Goal: Find specific page/section: Find specific page/section

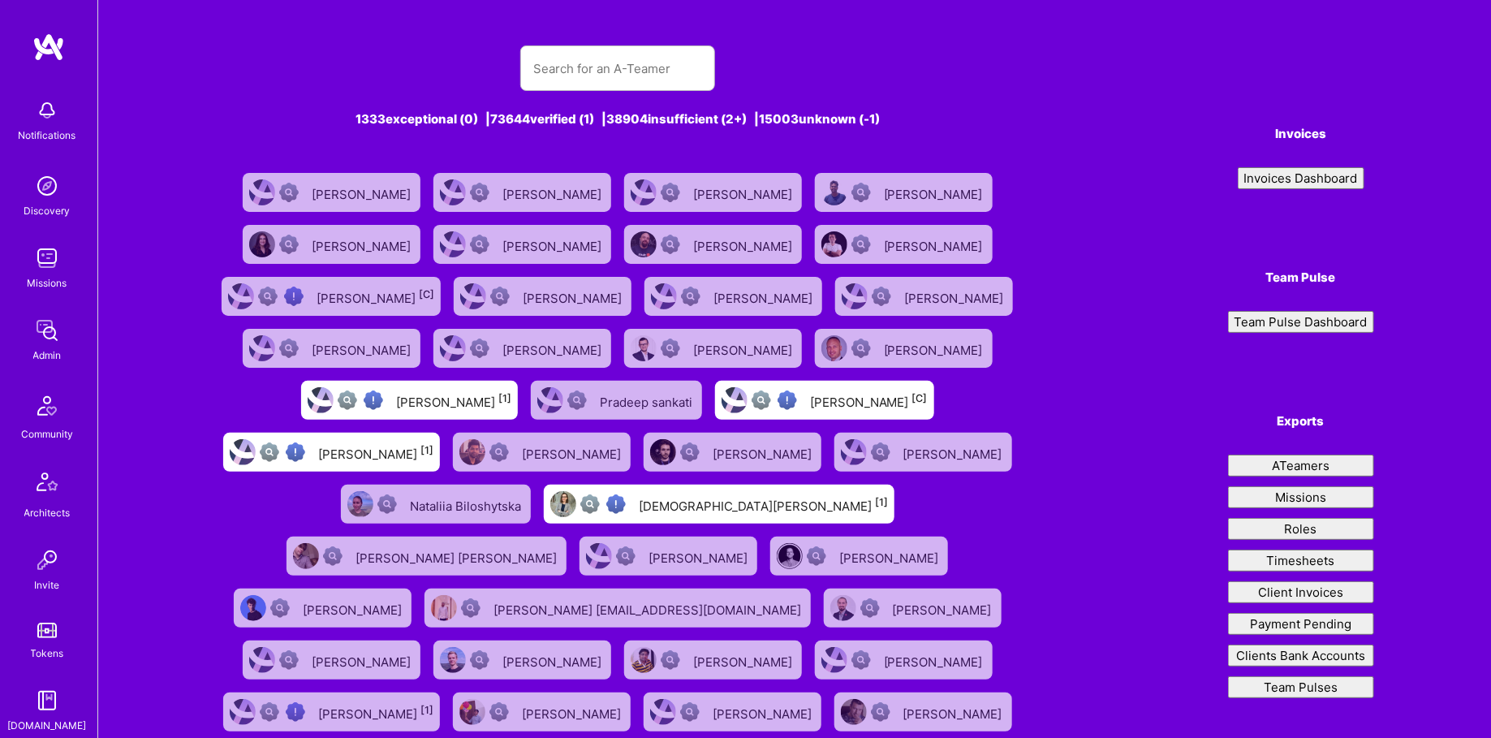
click at [1291, 562] on button "Timesheets" at bounding box center [1301, 560] width 146 height 22
click at [73, 347] on link "Admin" at bounding box center [47, 339] width 101 height 50
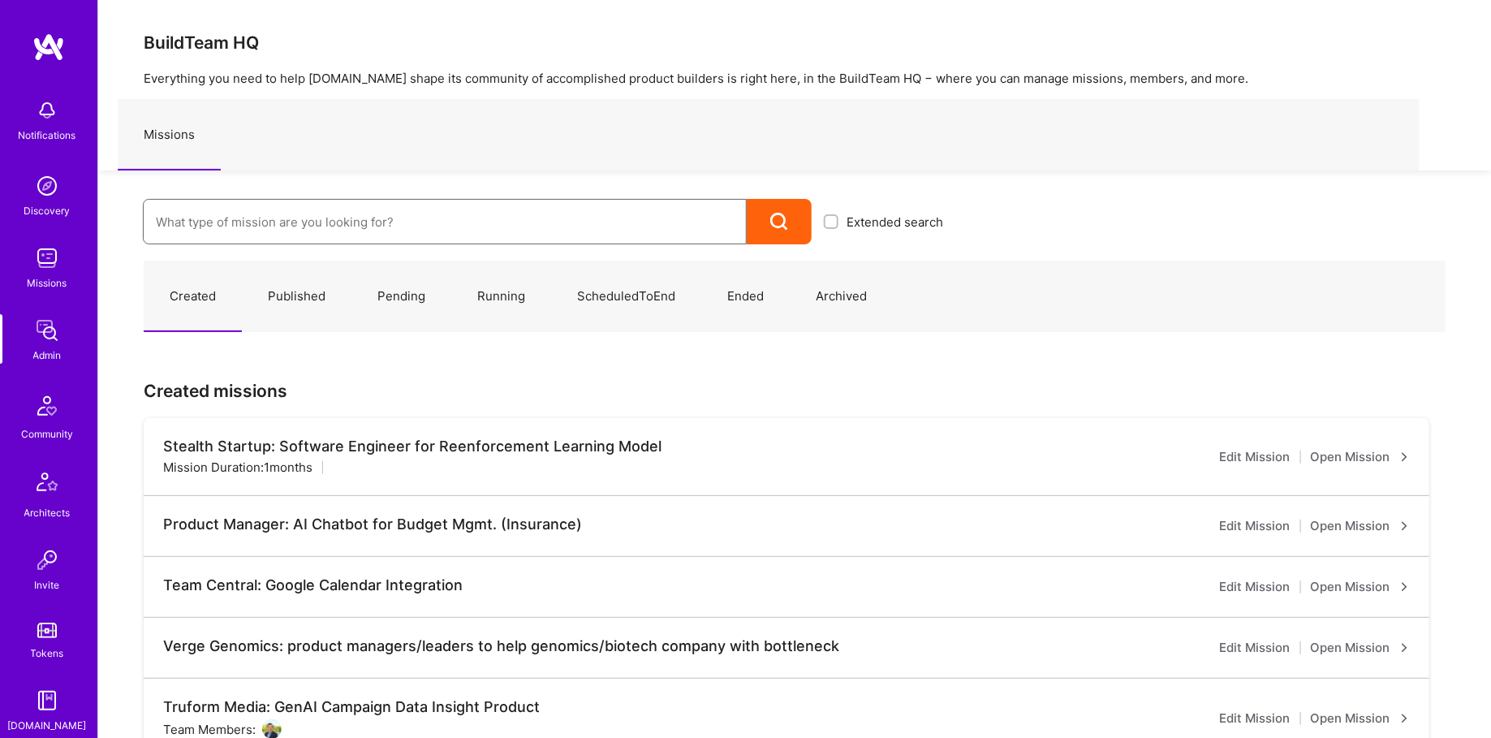
click at [328, 218] on input at bounding box center [445, 221] width 578 height 41
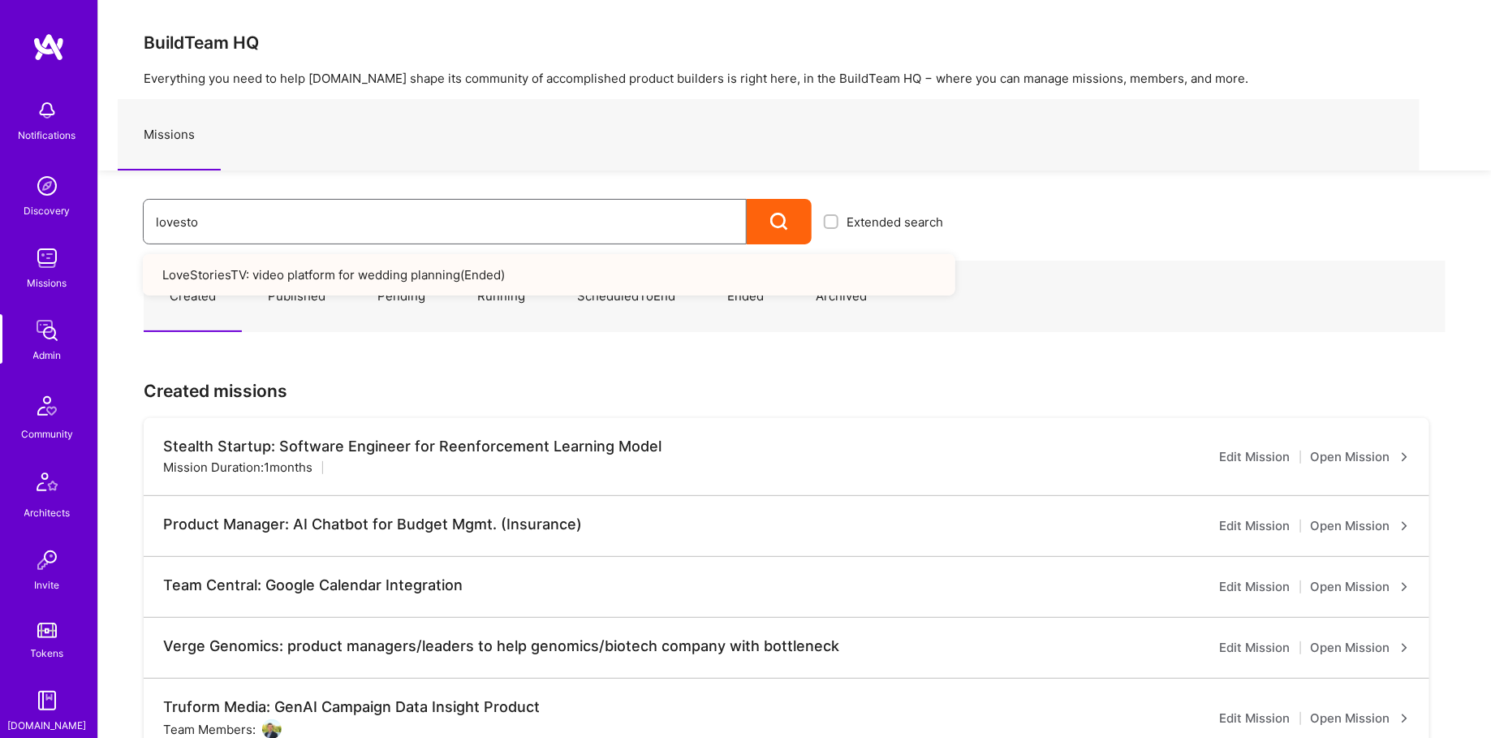
type input "lovesto"
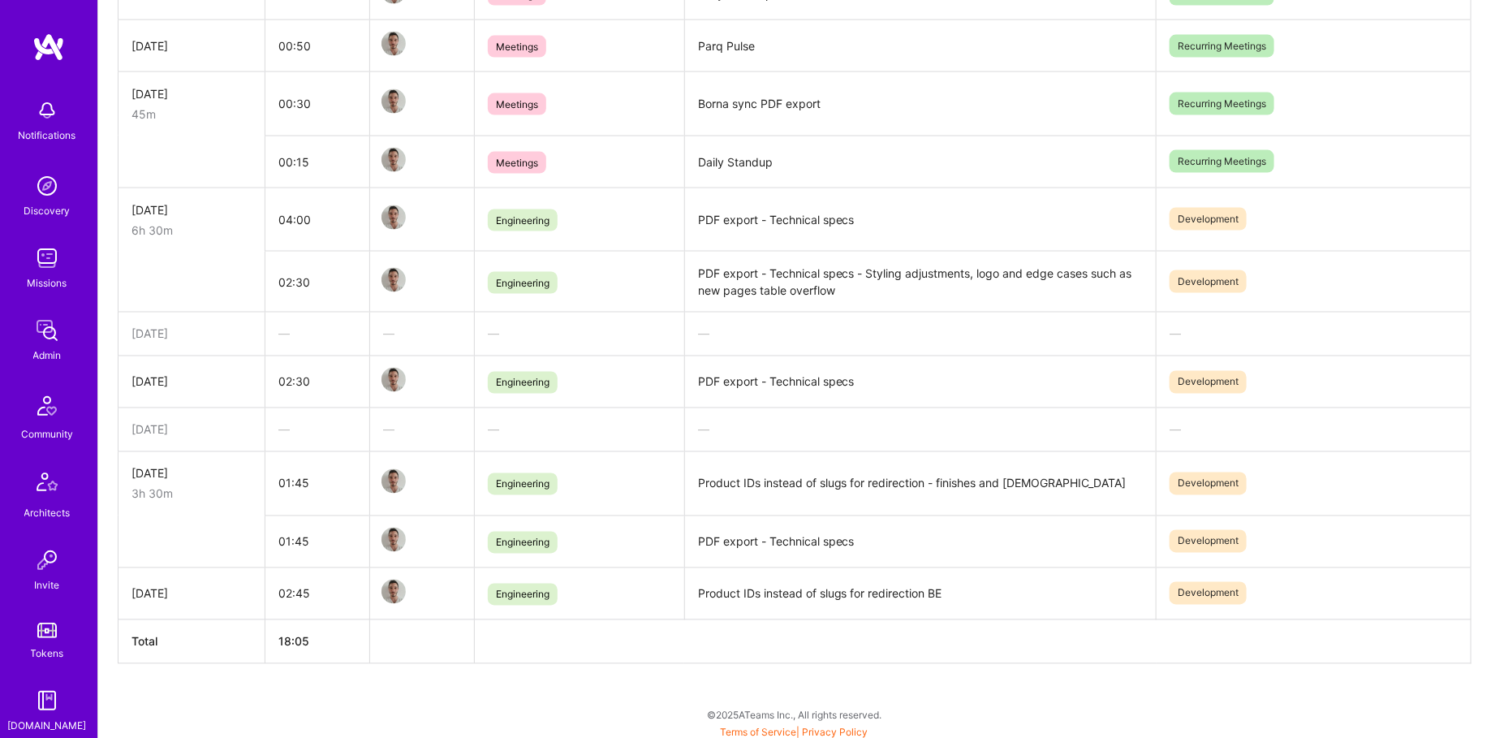
scroll to position [0, 606]
click at [35, 380] on div "Notifications Discovery Missions Admin Community Architects Invite Tokens [DOMA…" at bounding box center [48, 520] width 97 height 858
click at [35, 351] on div "Admin" at bounding box center [47, 355] width 28 height 17
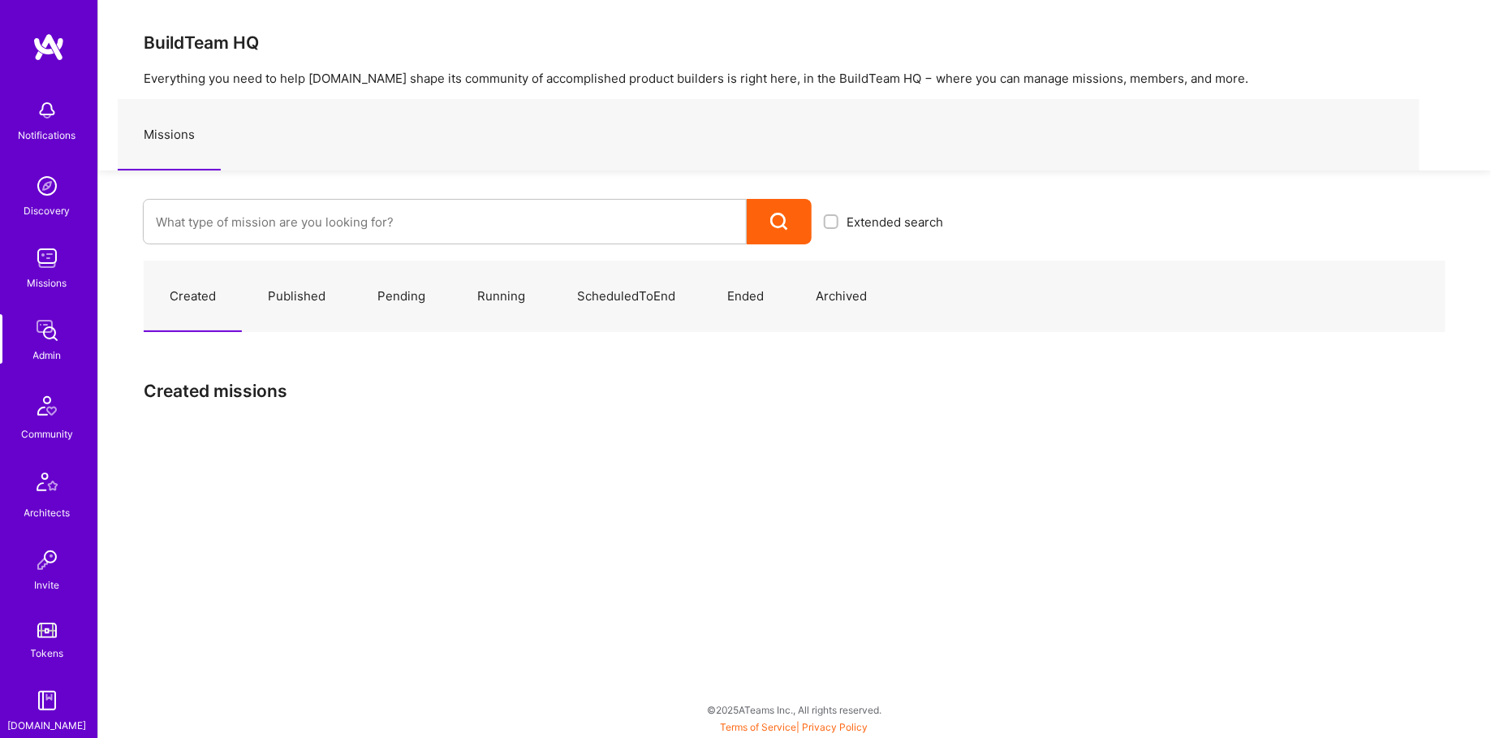
click at [259, 198] on div "Extended search" at bounding box center [526, 207] width 857 height 74
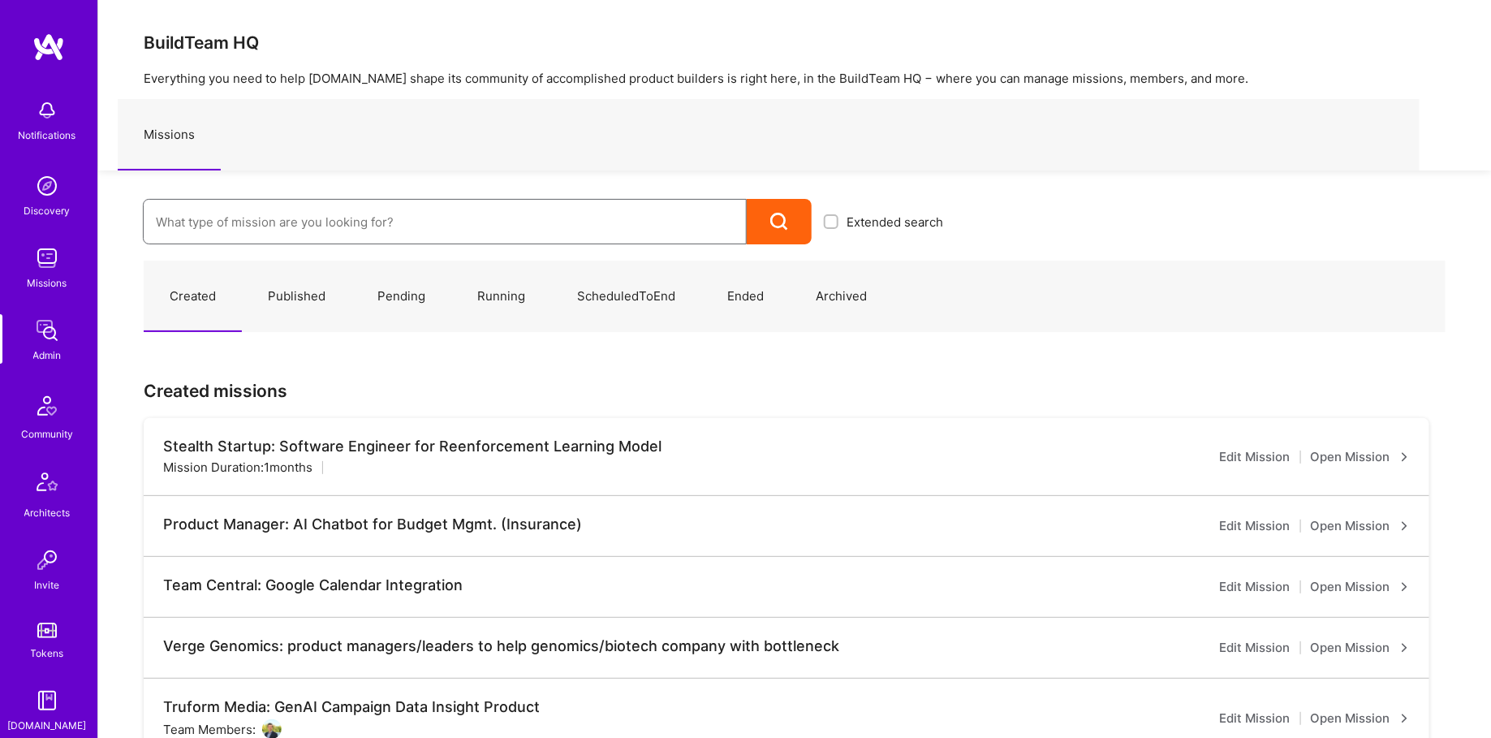
click at [261, 222] on input at bounding box center [445, 221] width 578 height 41
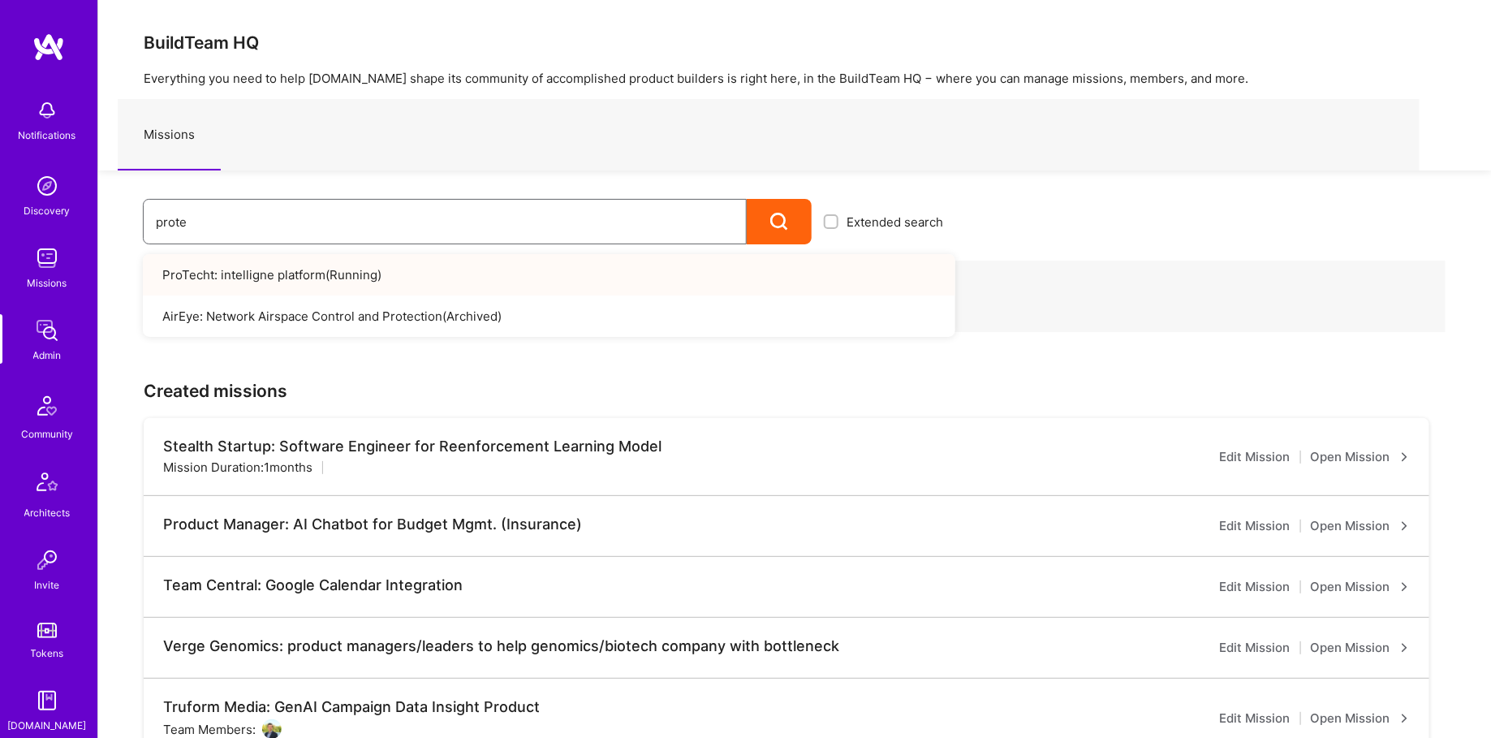
type input "prote"
click at [330, 277] on link "ProTecht: intelligne platform ( Running )" at bounding box center [549, 274] width 812 height 41
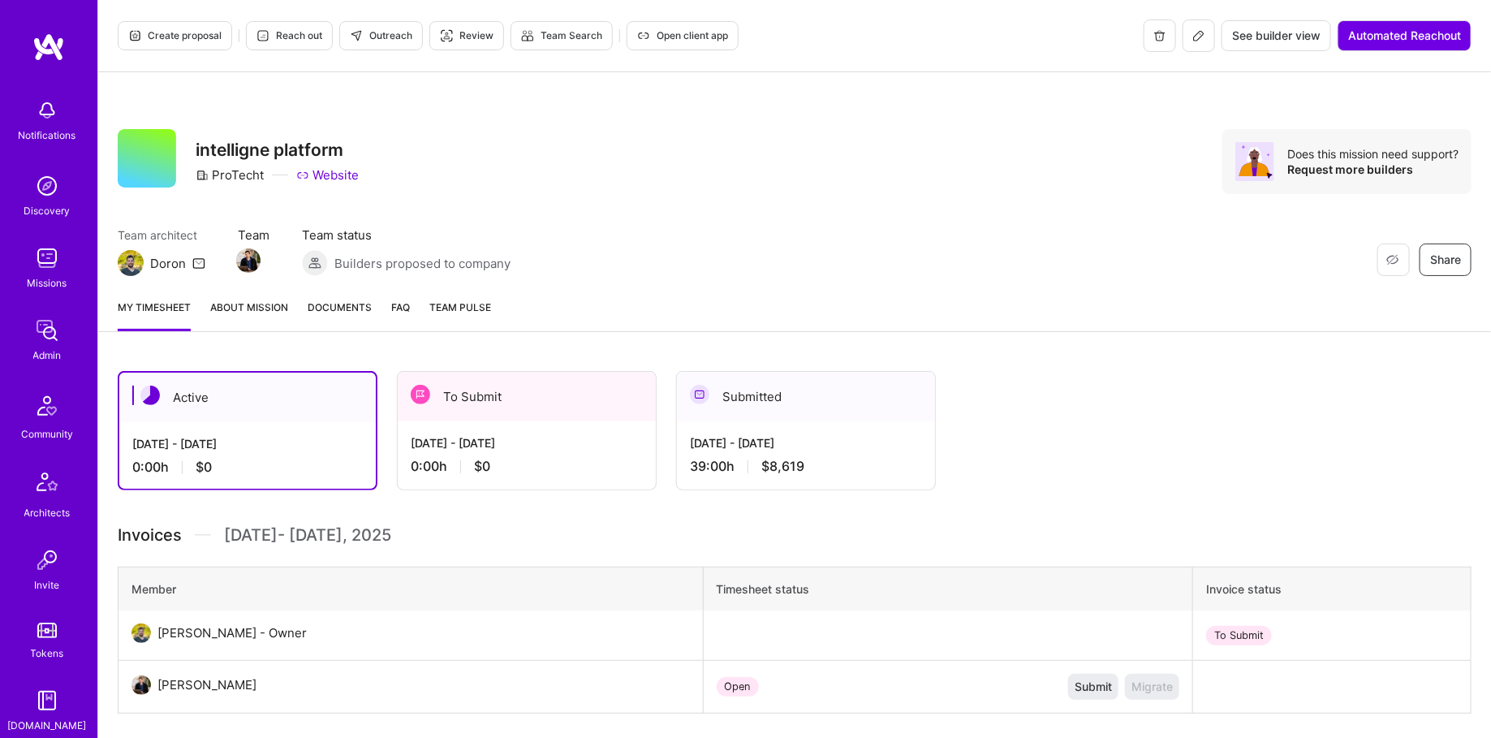
click at [43, 348] on div "Admin" at bounding box center [47, 355] width 28 height 17
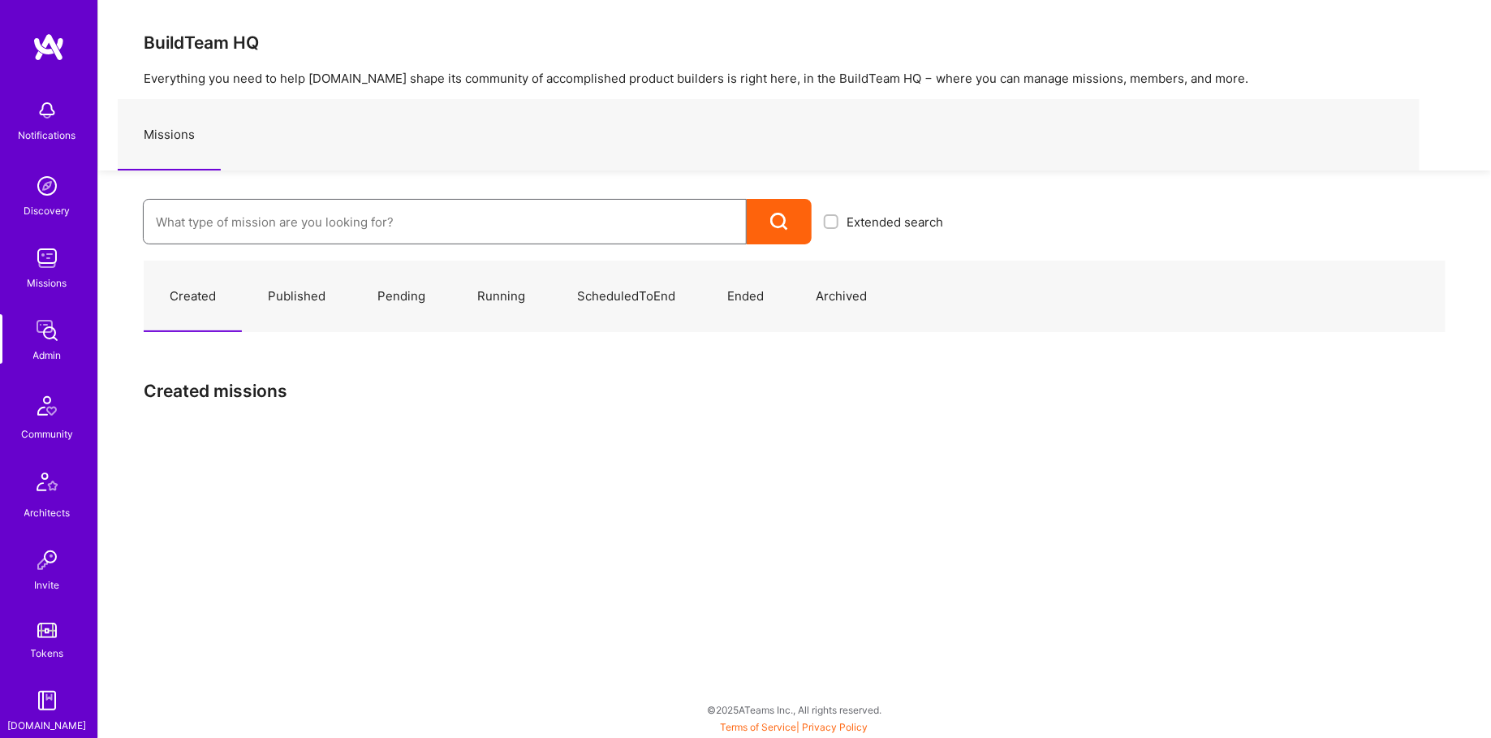
click at [336, 231] on input at bounding box center [445, 221] width 578 height 41
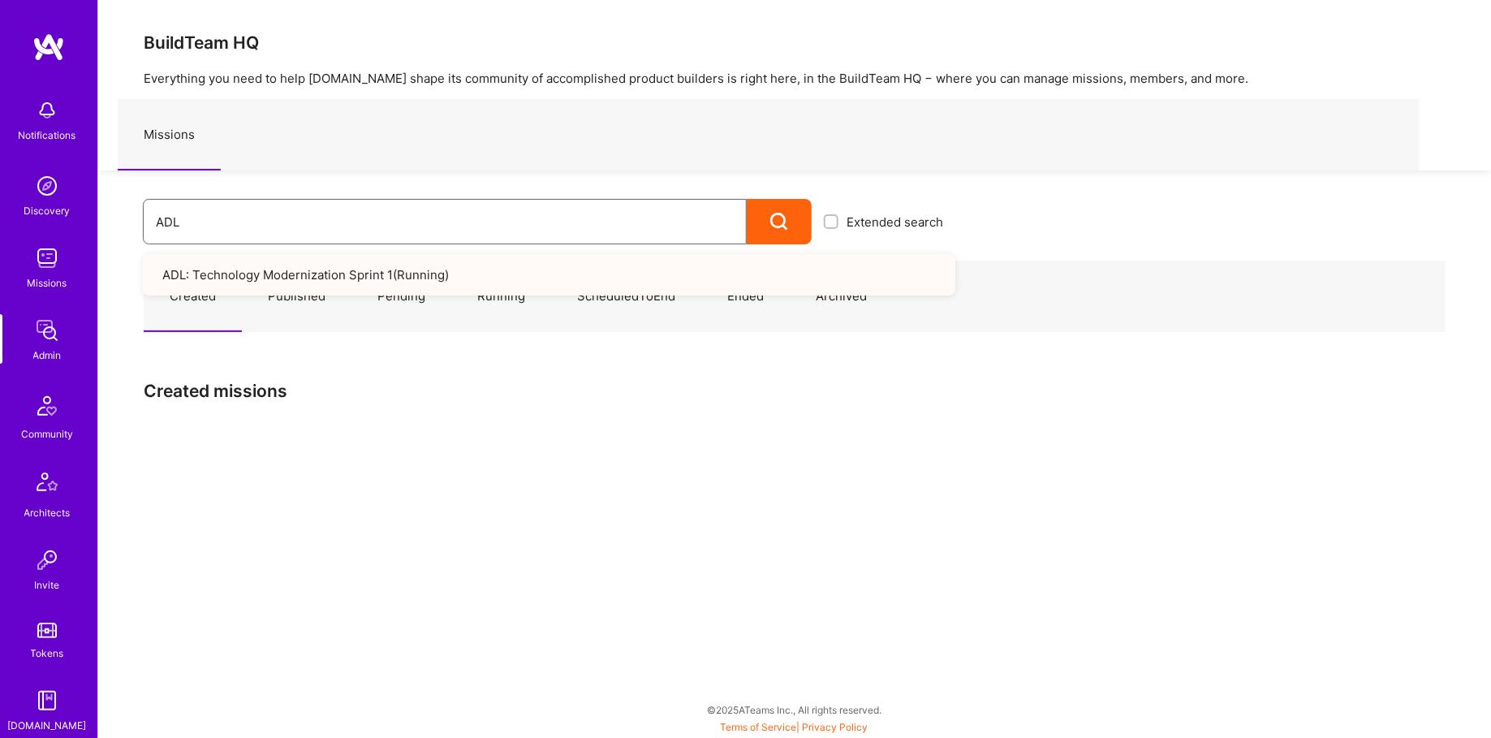
type input "ADL"
click at [318, 265] on link "ADL: Technology Modernization Sprint 1 ( Running )" at bounding box center [549, 274] width 812 height 41
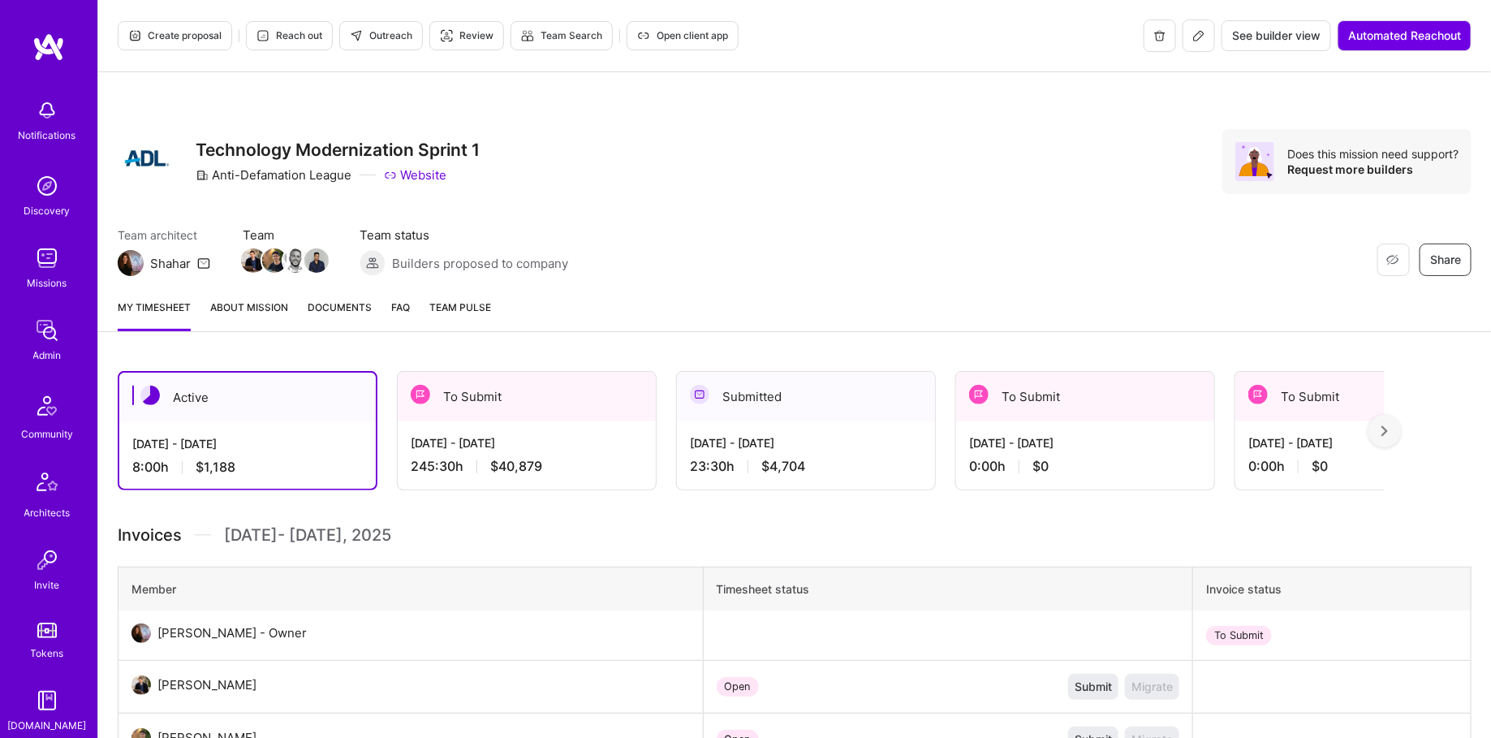
click at [56, 327] on img at bounding box center [47, 330] width 32 height 32
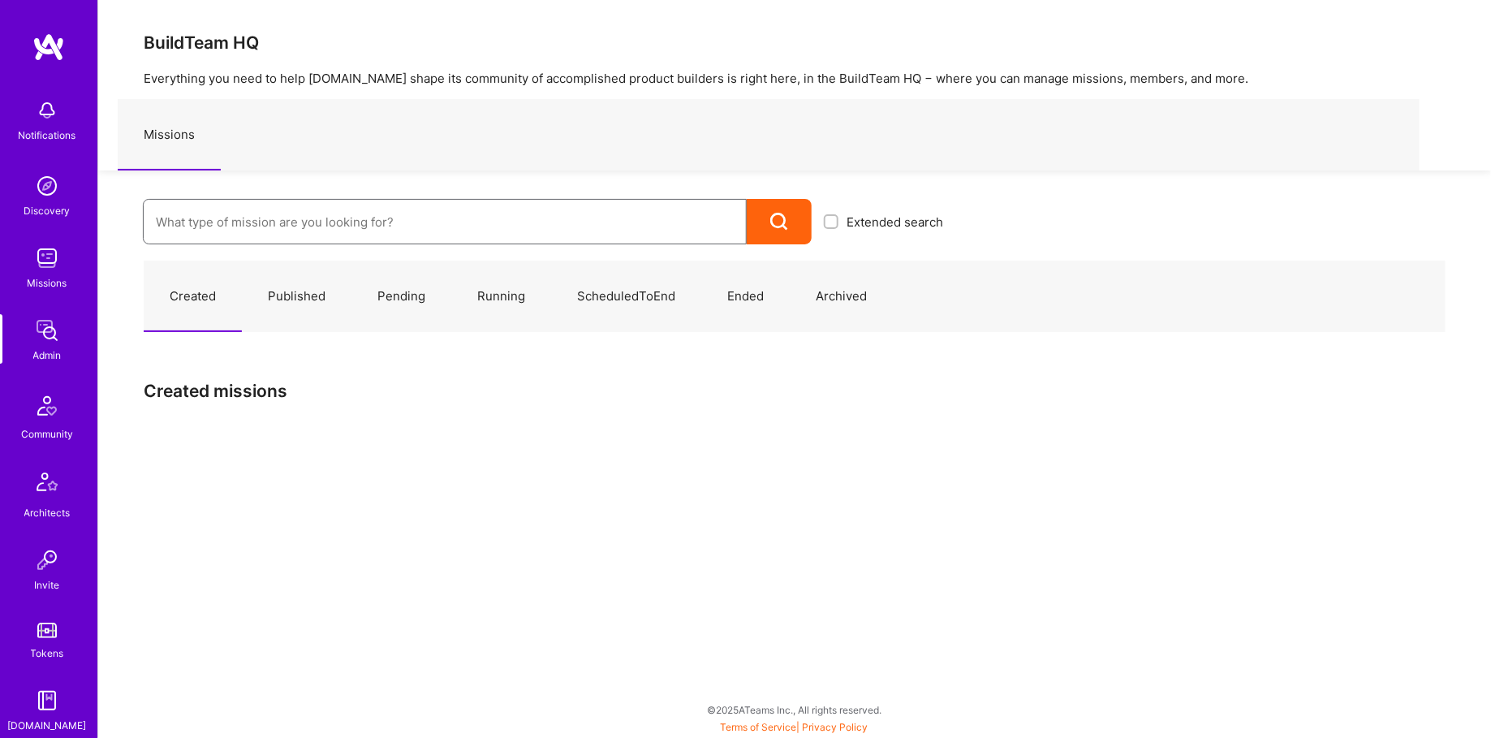
click at [298, 228] on input at bounding box center [445, 221] width 578 height 41
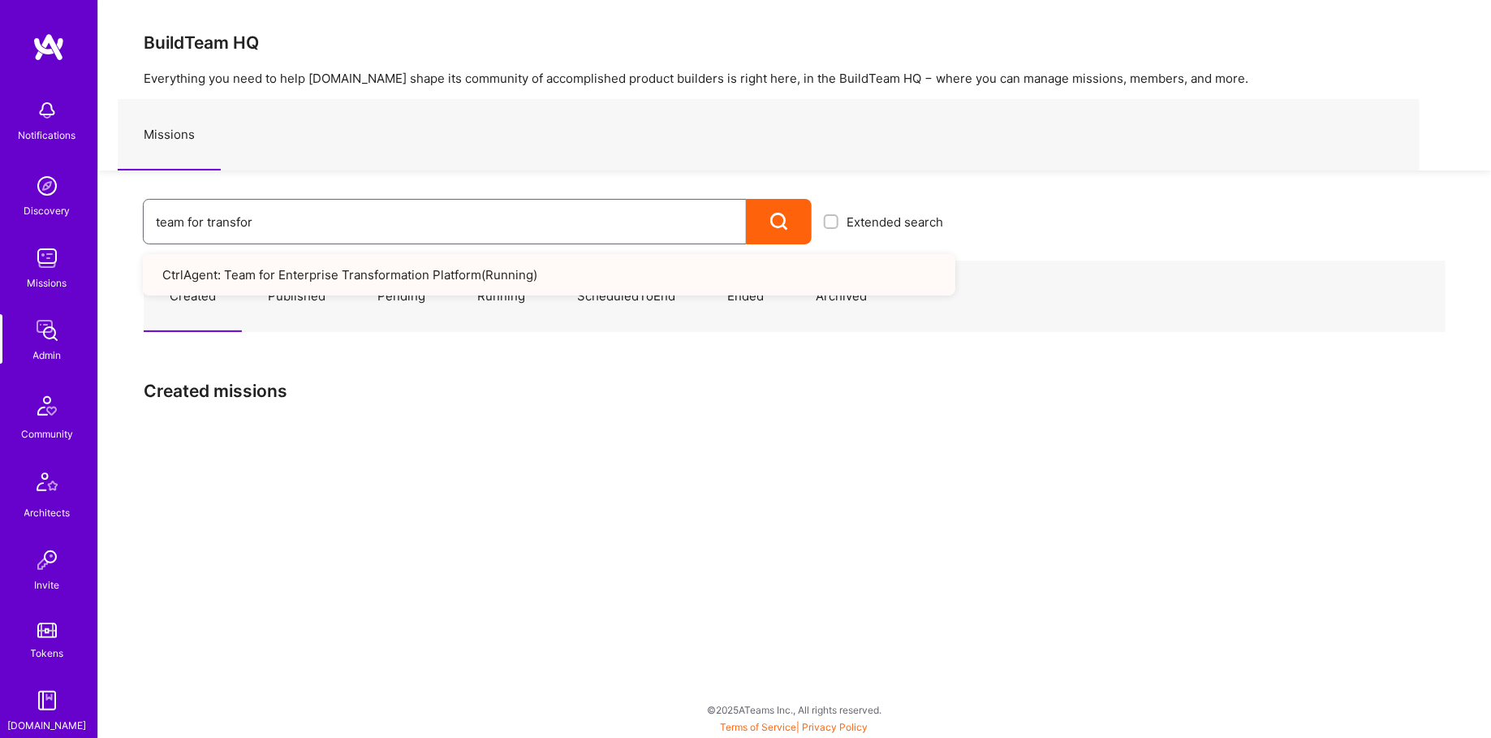
type input "team for transfor"
click at [303, 281] on link "CtrlAgent: Team for Enterprise Transformation Platform ( Running )" at bounding box center [549, 274] width 812 height 41
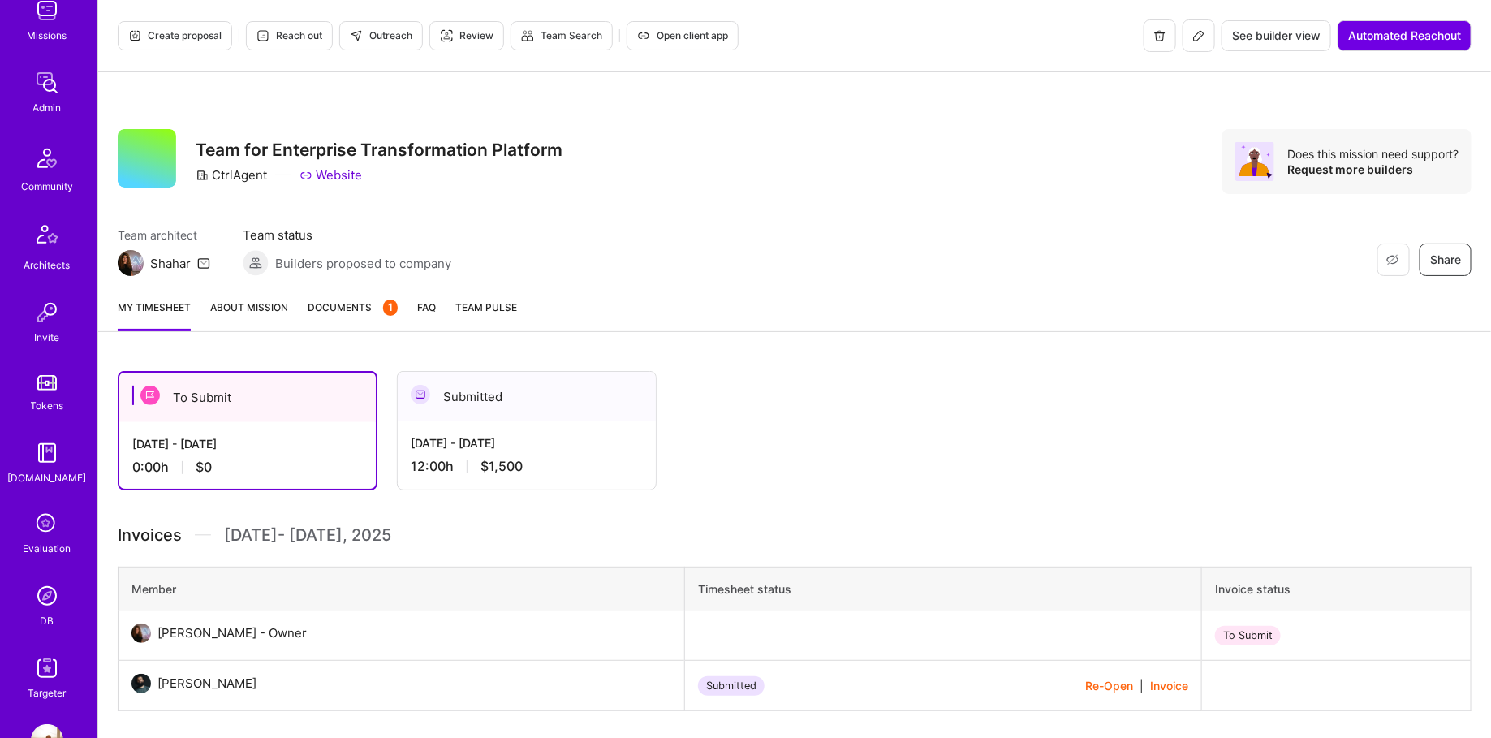
scroll to position [298, 0]
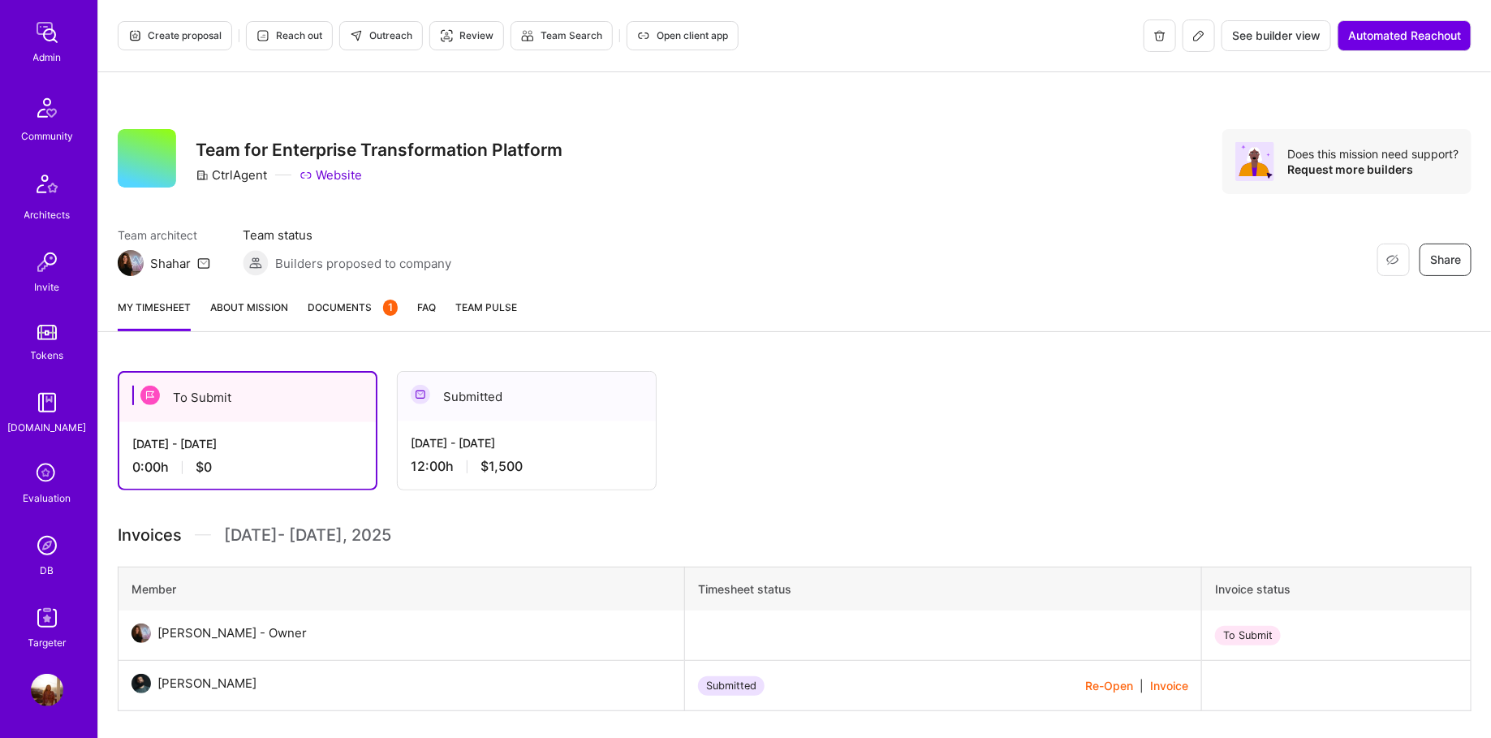
click at [44, 539] on img at bounding box center [47, 545] width 32 height 32
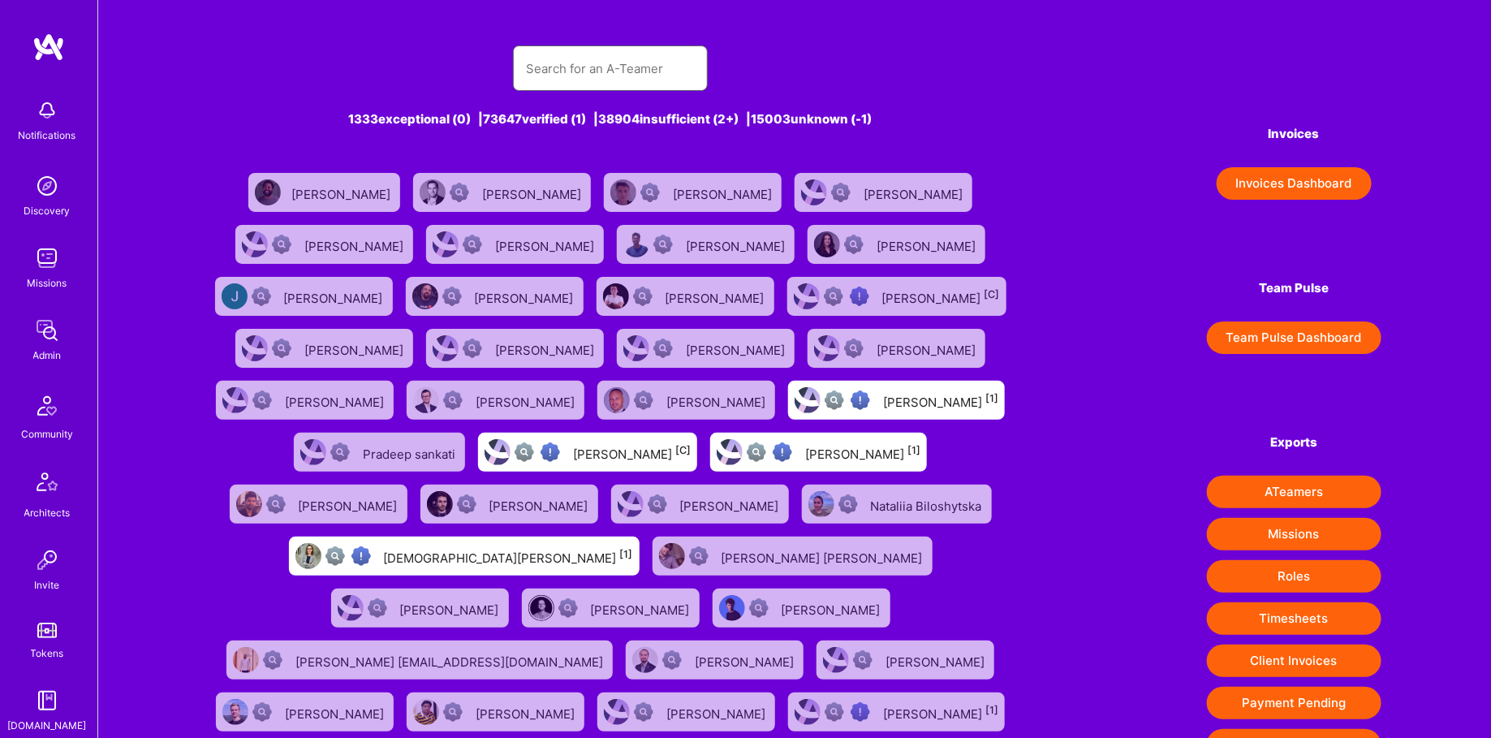
click at [581, 73] on input "text" at bounding box center [610, 68] width 169 height 41
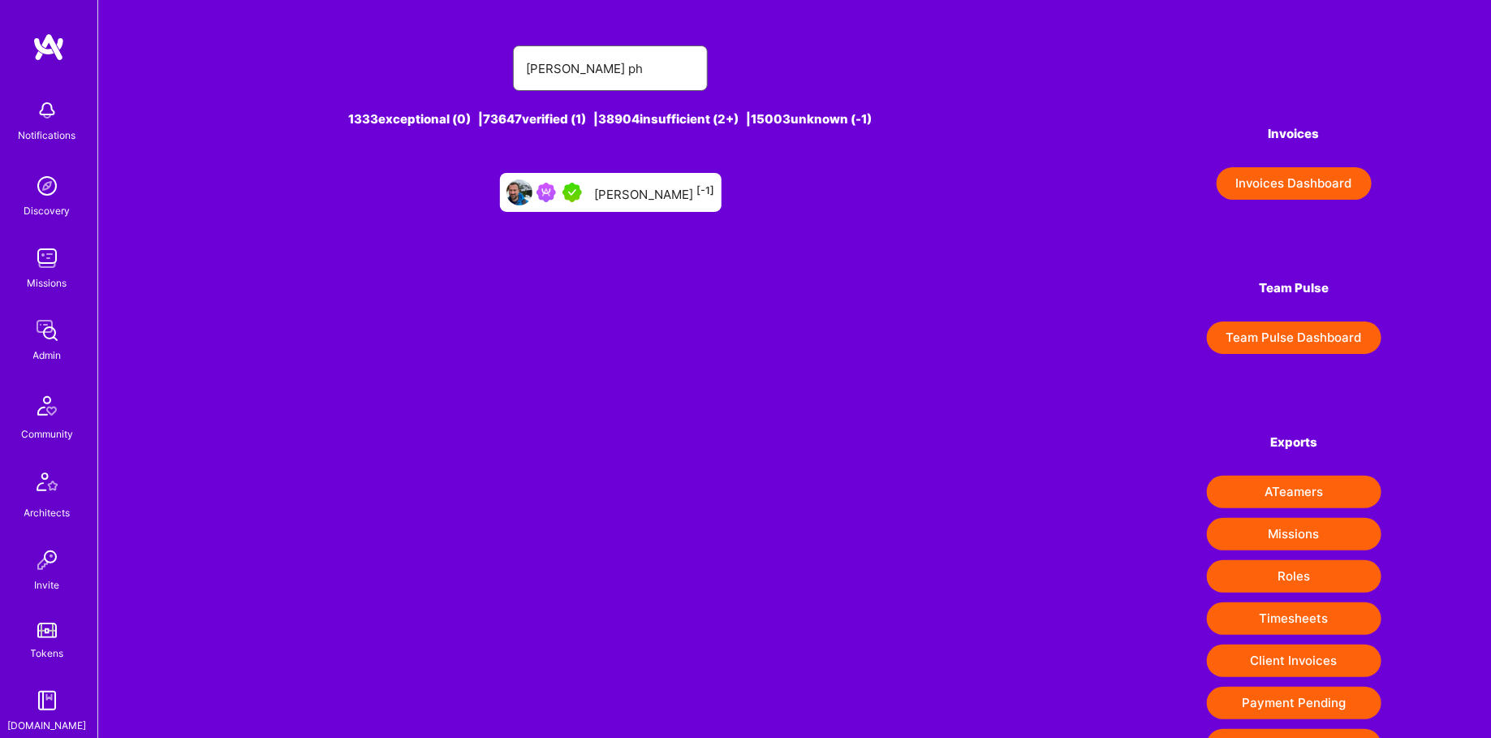
type input "billy ph"
click at [582, 190] on img at bounding box center [571, 192] width 19 height 19
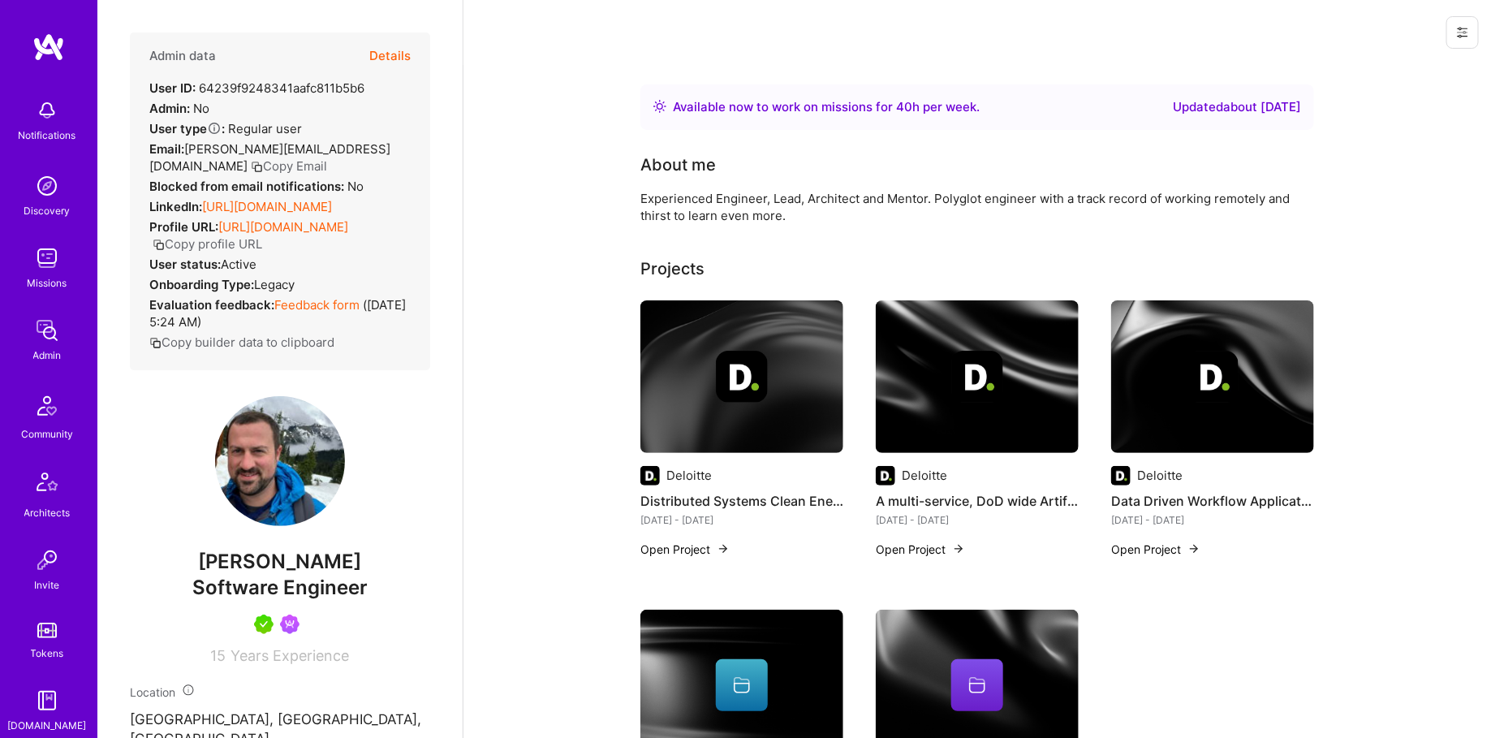
click at [389, 56] on button "Details" at bounding box center [389, 55] width 41 height 47
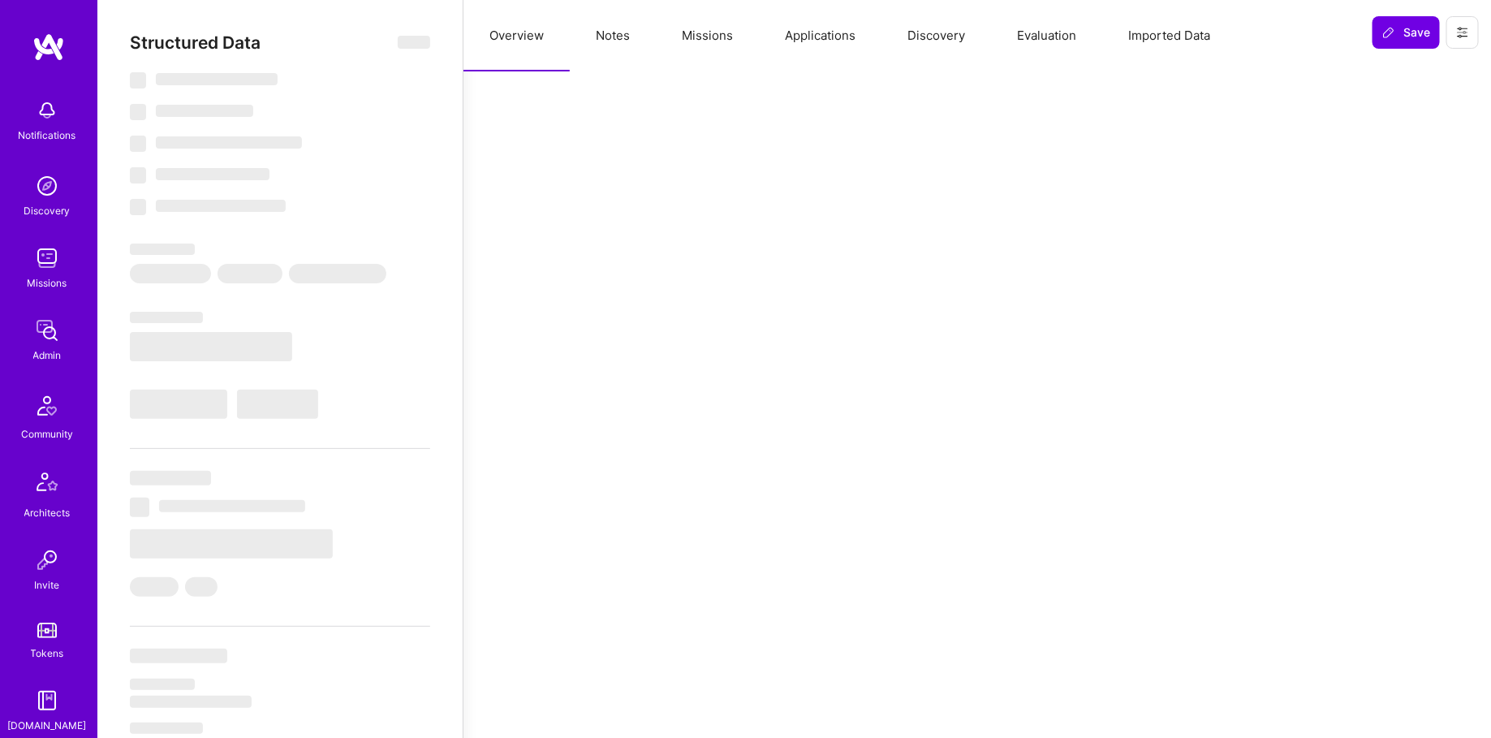
click at [711, 36] on button "Missions" at bounding box center [707, 35] width 103 height 71
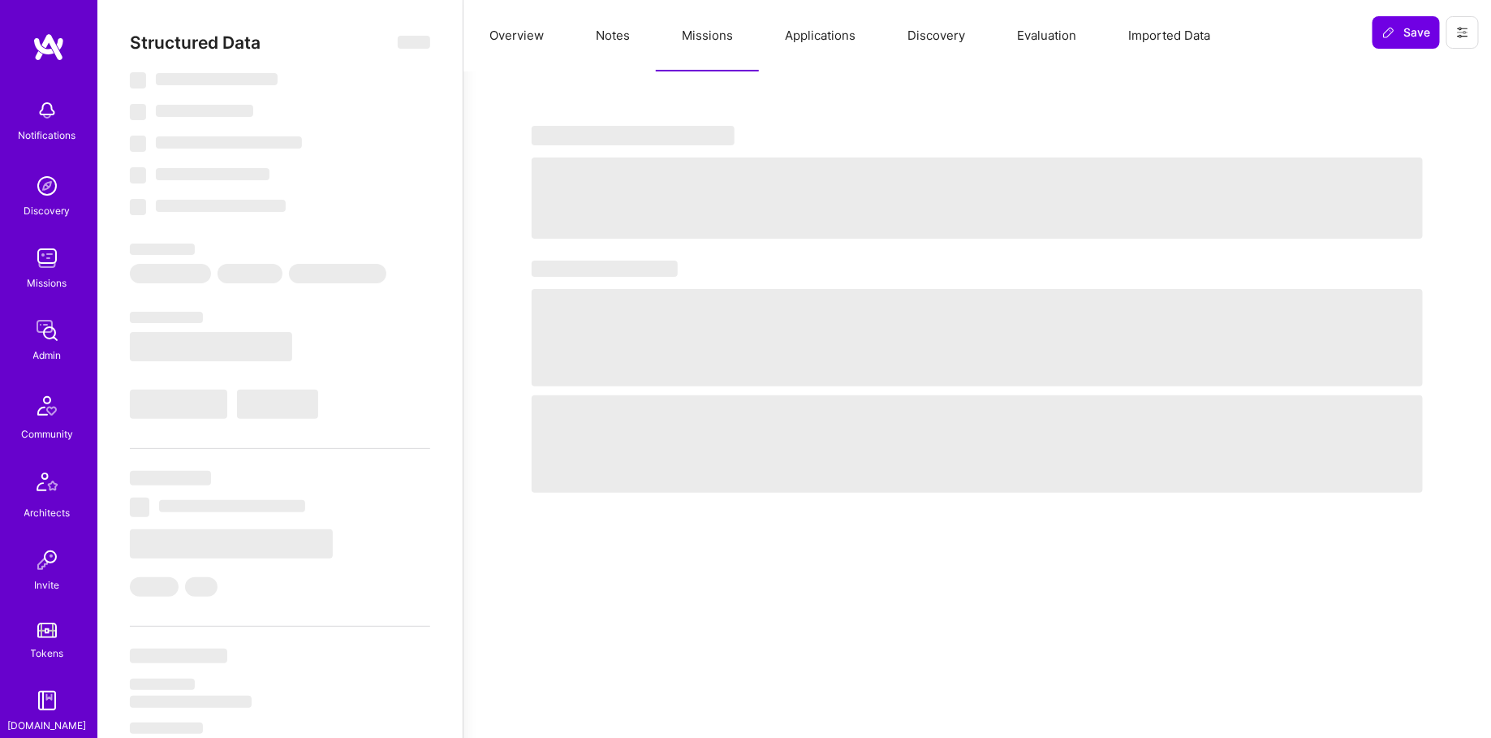
select select "Right Now"
select select "5"
select select "4"
select select "7"
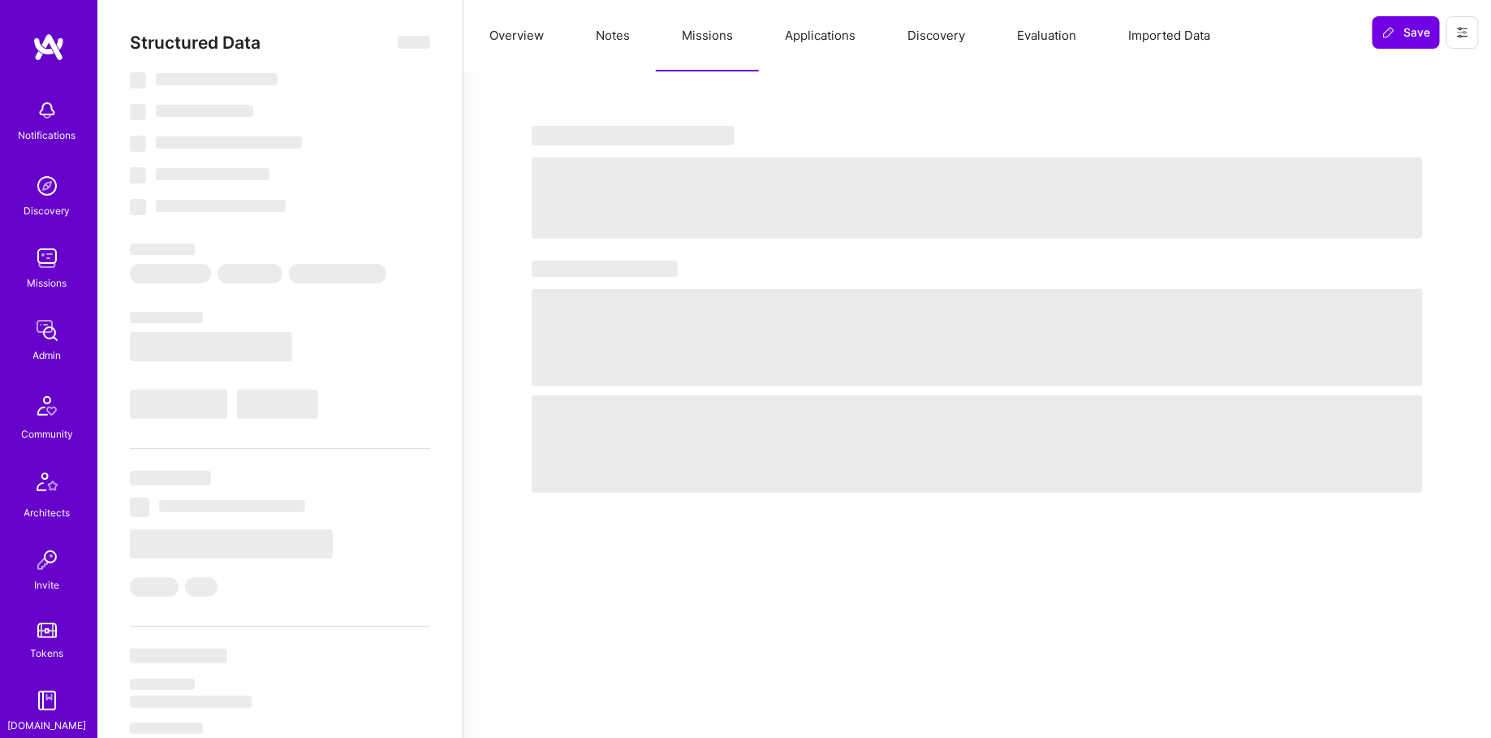
select select "US"
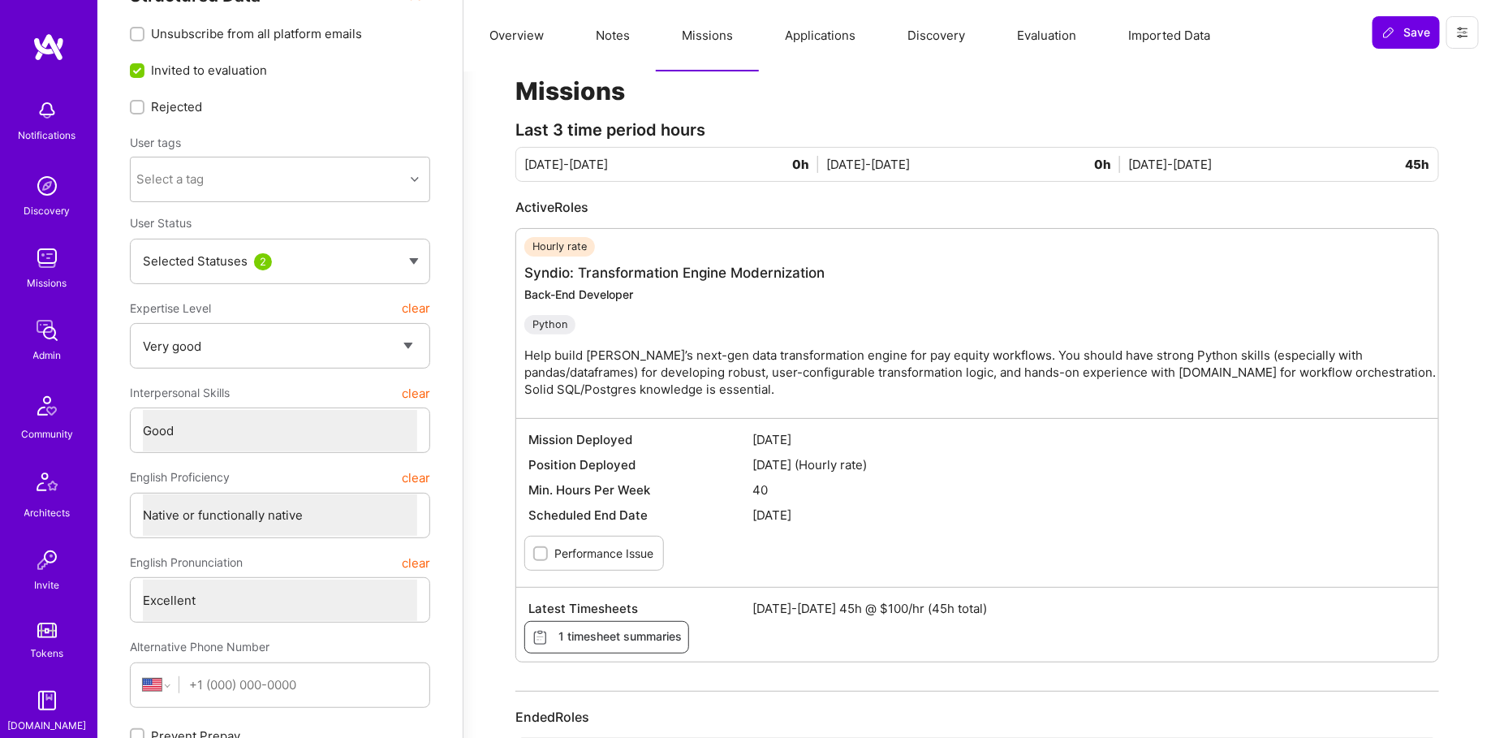
scroll to position [81, 0]
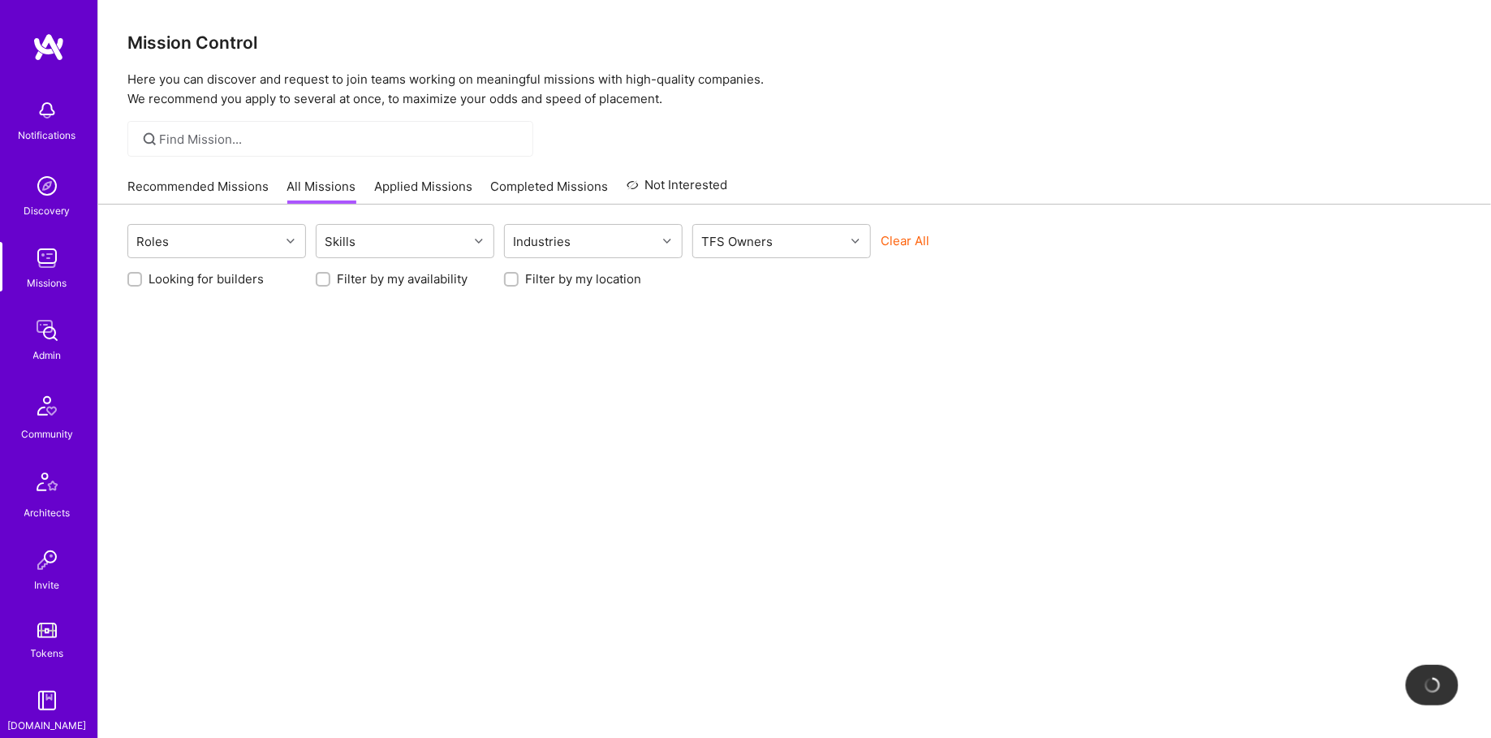
click at [51, 339] on img at bounding box center [47, 330] width 32 height 32
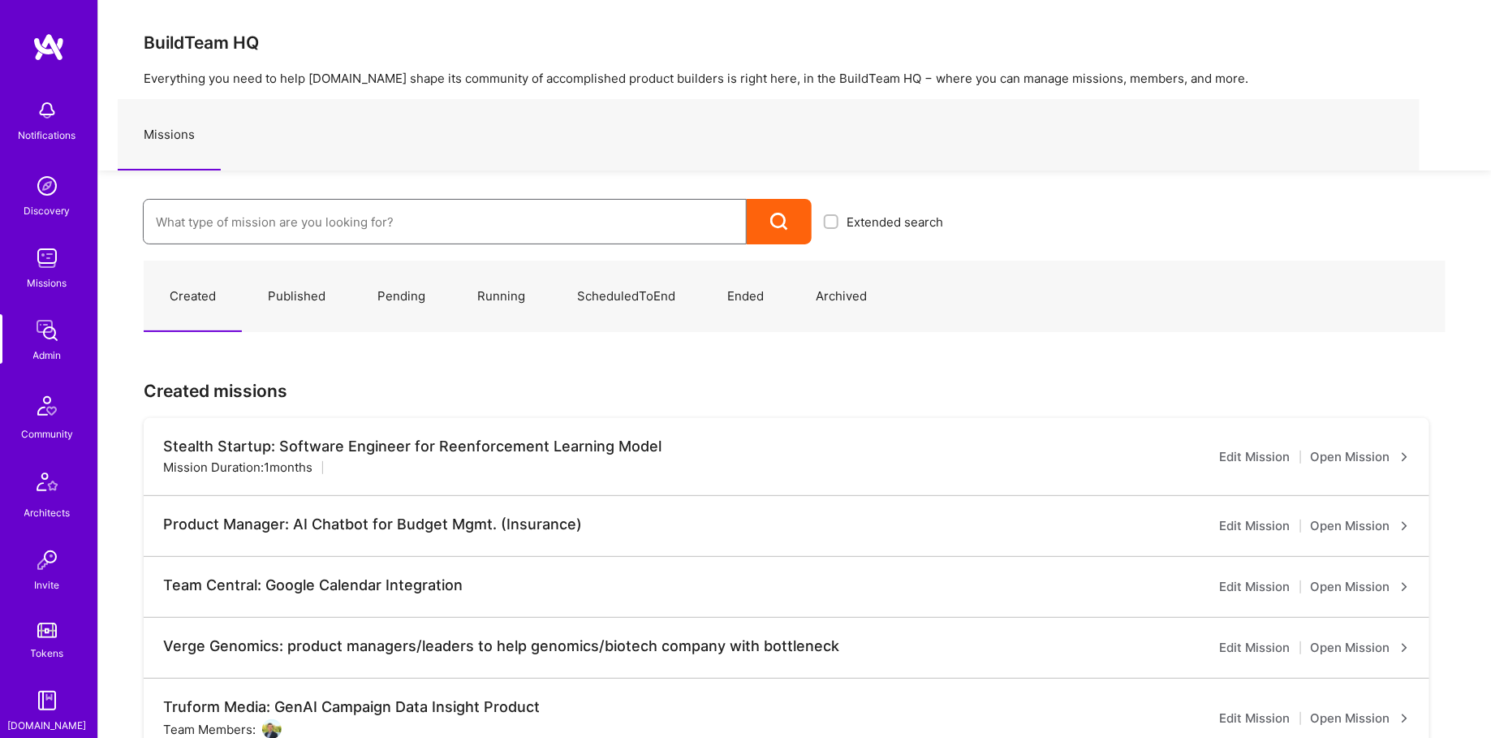
click at [227, 222] on input at bounding box center [445, 221] width 578 height 41
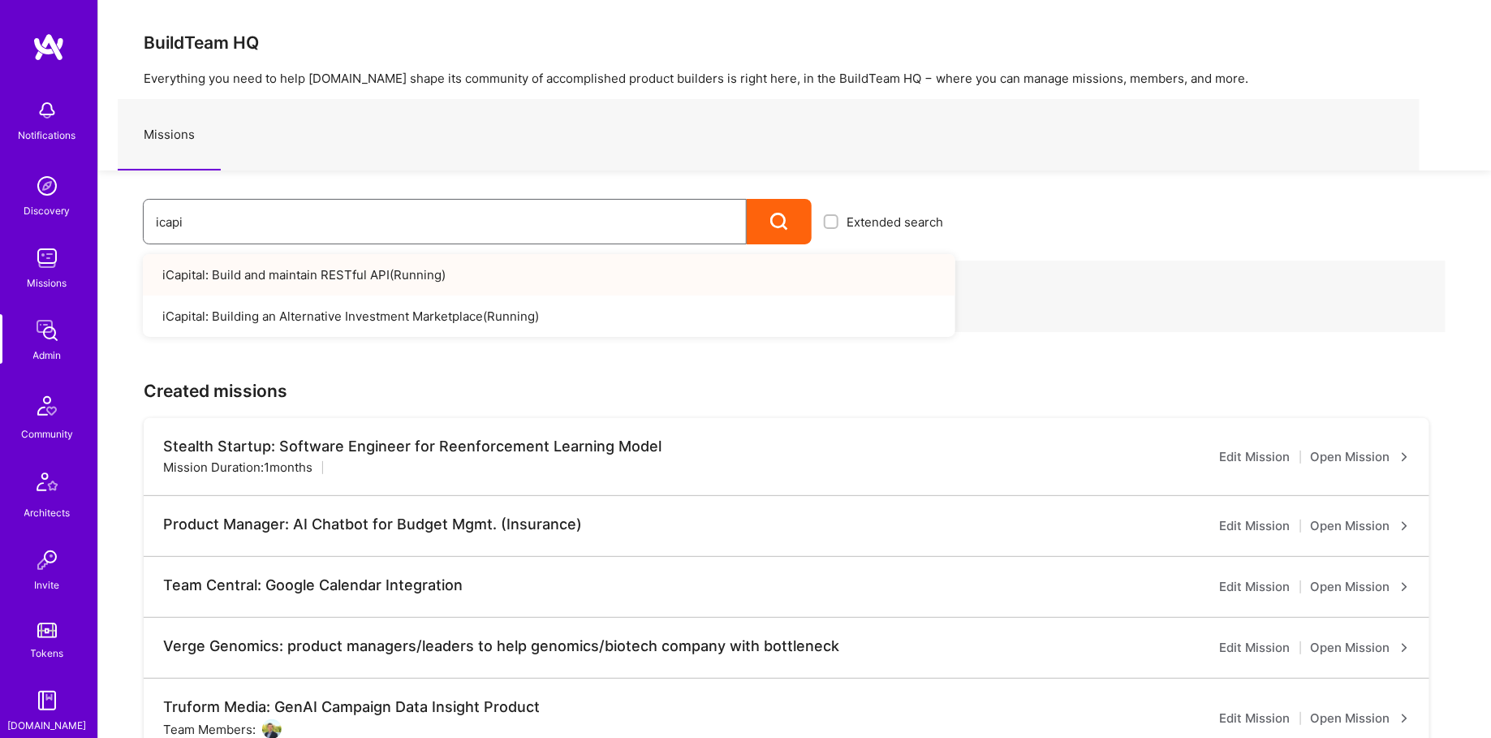
type input "icapi"
click at [362, 267] on link "iCapital: Build and maintain RESTful API ( Running )" at bounding box center [549, 274] width 812 height 41
click at [384, 311] on link "iCapital: Building an Alternative Investment Marketplace ( Running )" at bounding box center [549, 315] width 812 height 41
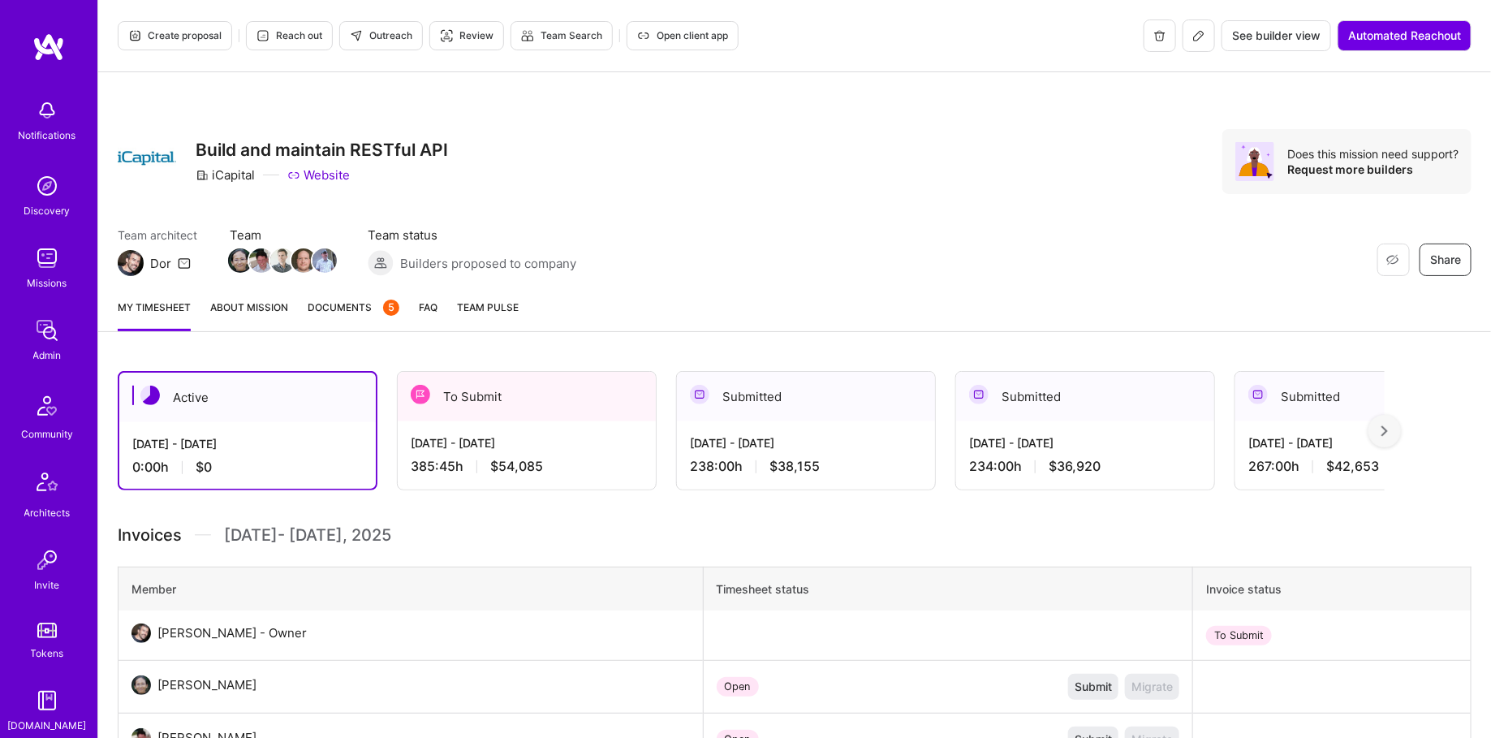
click at [495, 470] on span "$54,085" at bounding box center [516, 466] width 53 height 17
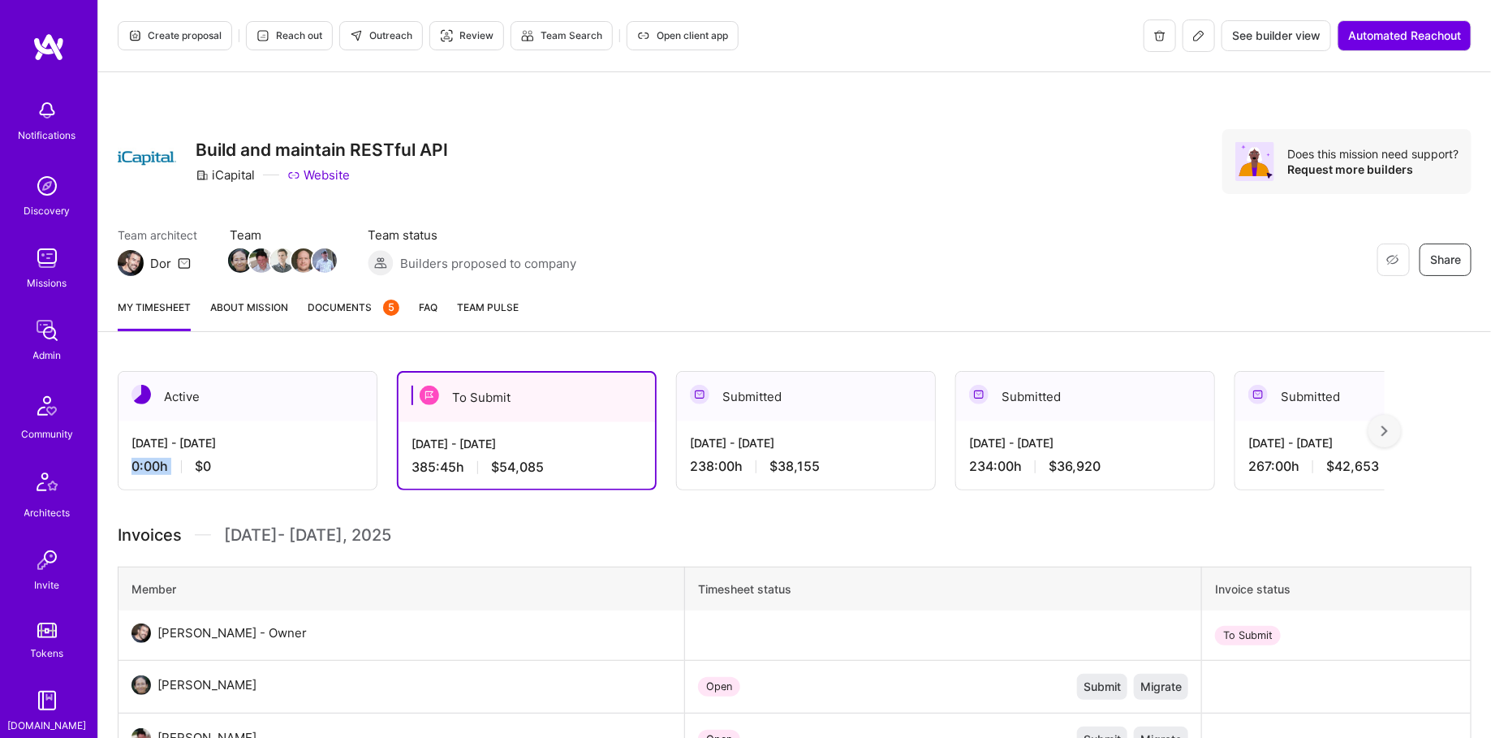
click at [215, 450] on div "[DATE] - [DATE] 0:00 h $0" at bounding box center [247, 454] width 258 height 67
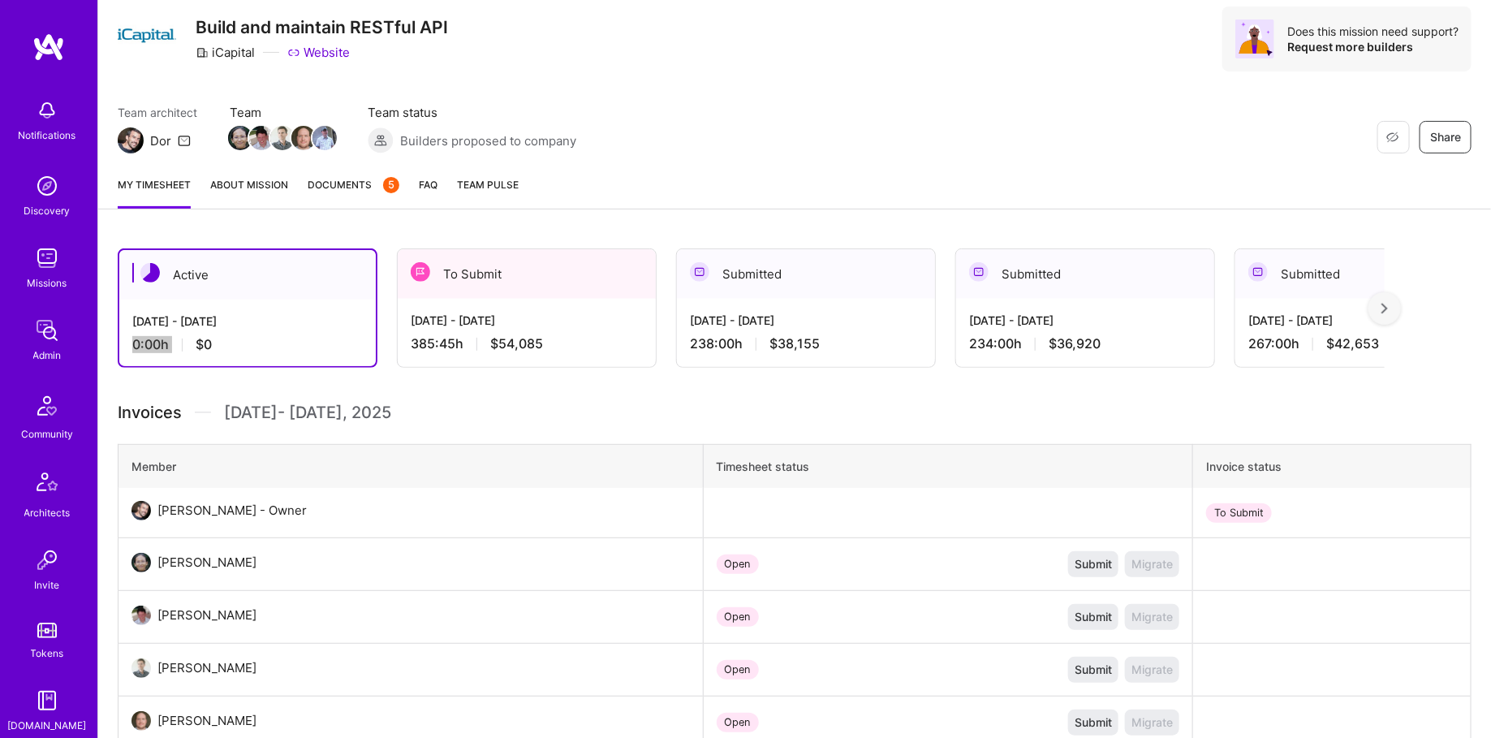
scroll to position [485, 0]
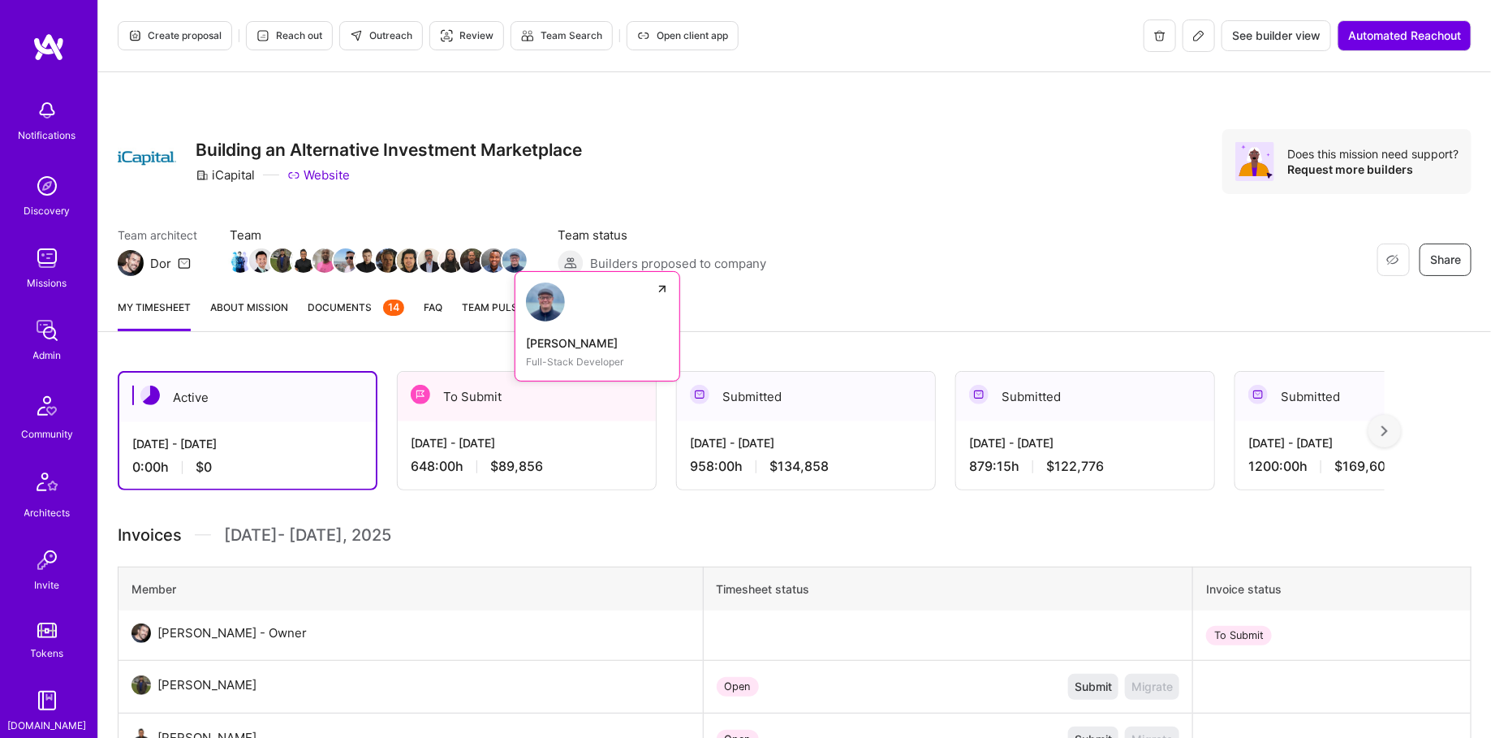
click at [518, 257] on img at bounding box center [514, 260] width 24 height 24
click at [489, 455] on div "Sep 1 - Sep 15, 2025 648:00 h $89,856" at bounding box center [527, 454] width 258 height 67
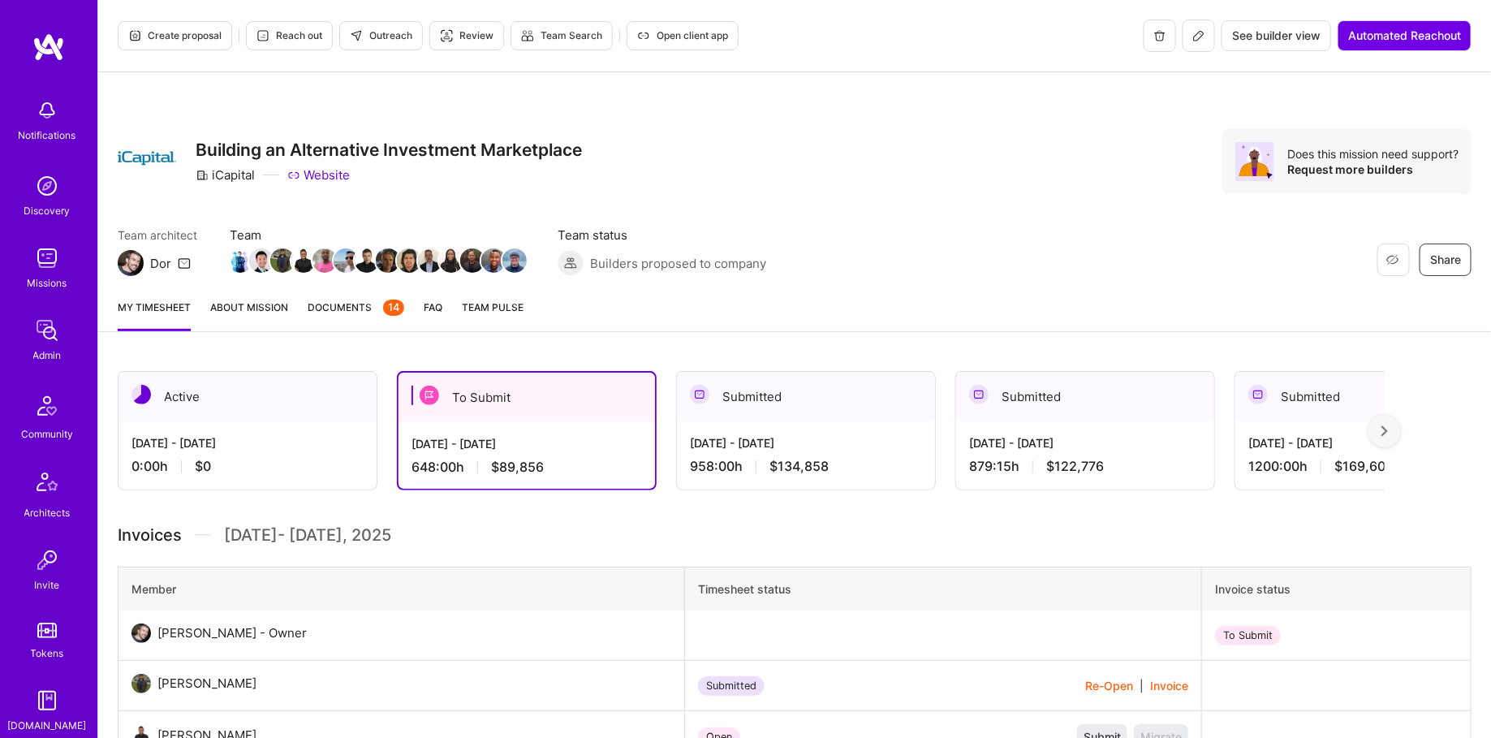
click at [324, 143] on h3 "Building an Alternative Investment Marketplace" at bounding box center [389, 150] width 386 height 20
click at [324, 142] on h3 "Building an Alternative Investment Marketplace" at bounding box center [389, 150] width 386 height 20
copy h3 "Building an Alternative Investment Marketplace"
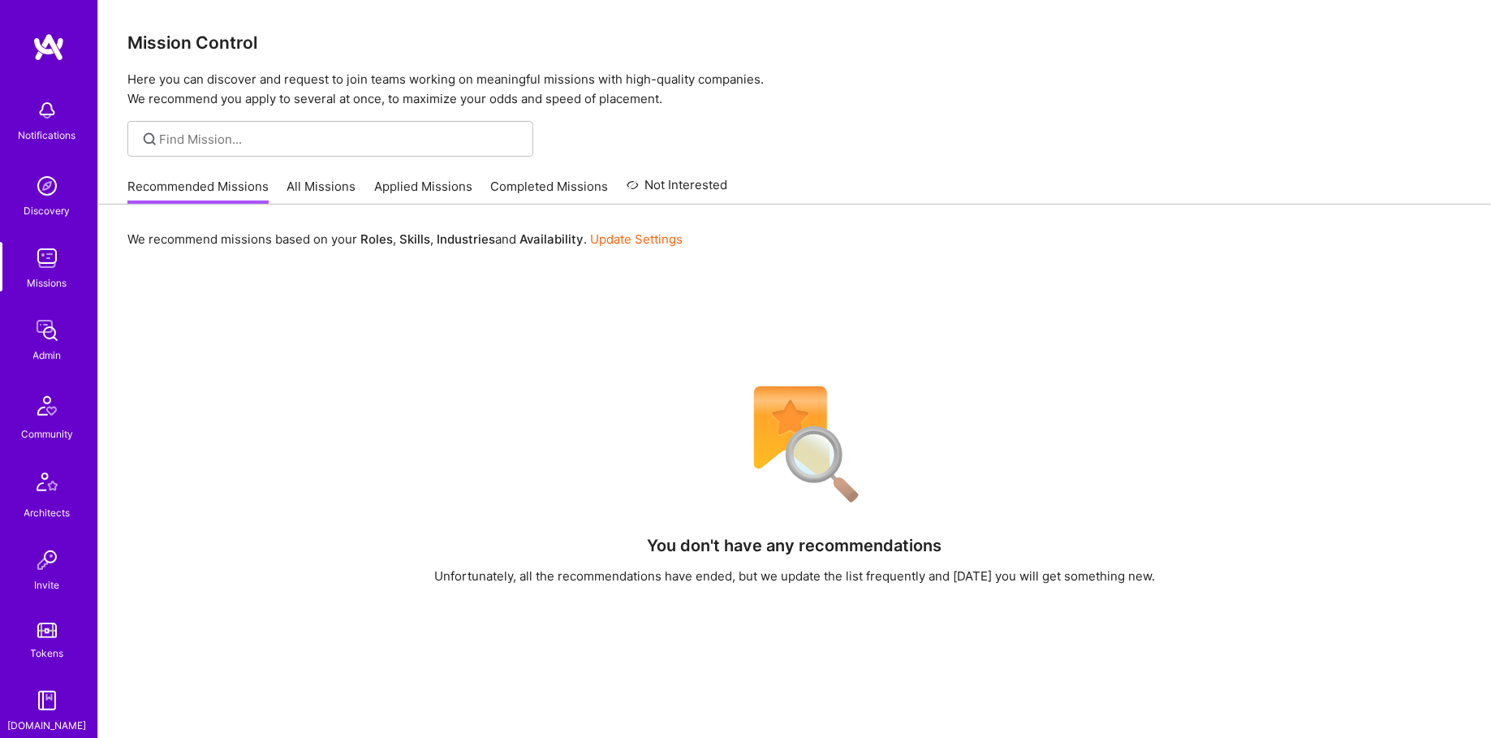
click at [70, 360] on link "Admin" at bounding box center [47, 339] width 101 height 50
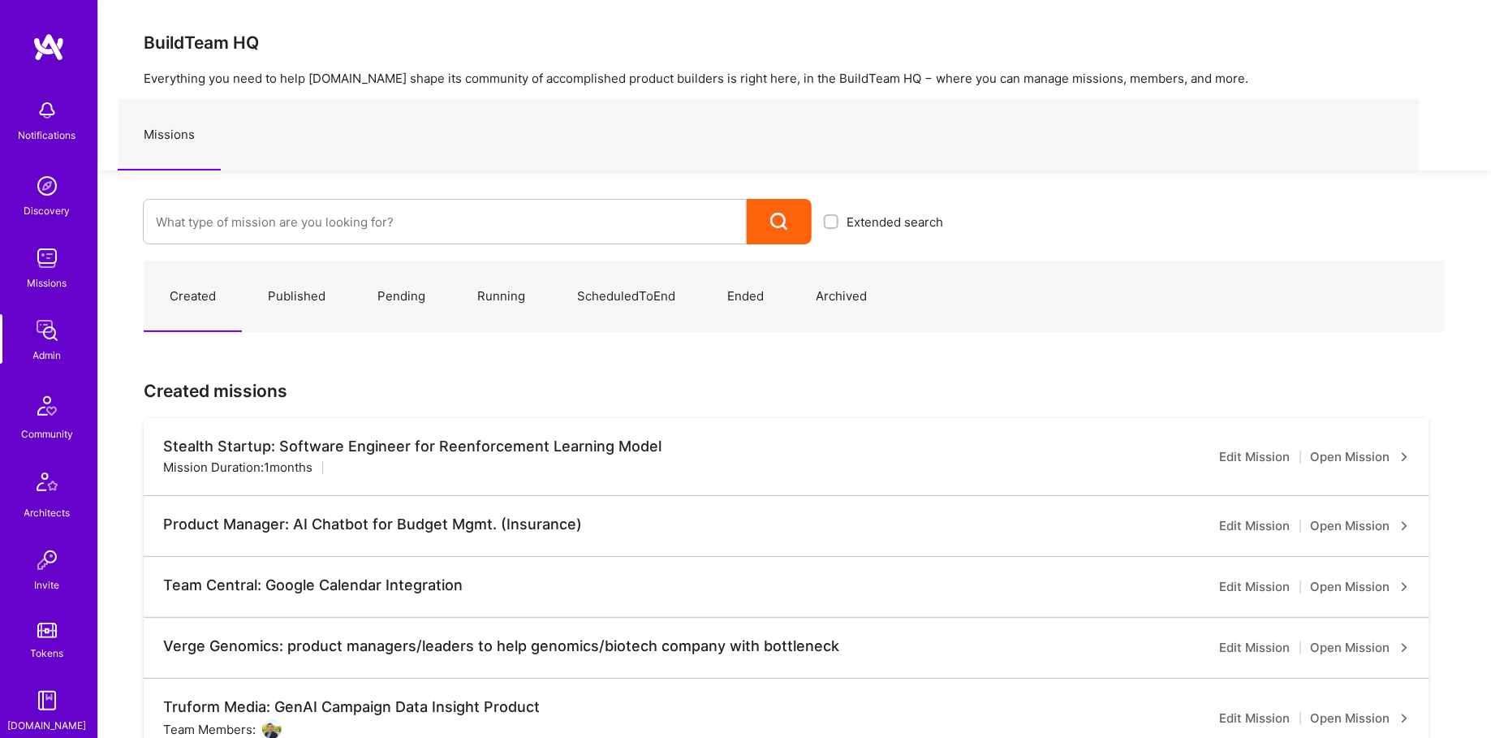
click at [312, 196] on div "Extended search" at bounding box center [526, 207] width 857 height 74
click at [295, 213] on input at bounding box center [445, 221] width 578 height 41
type input "counter"
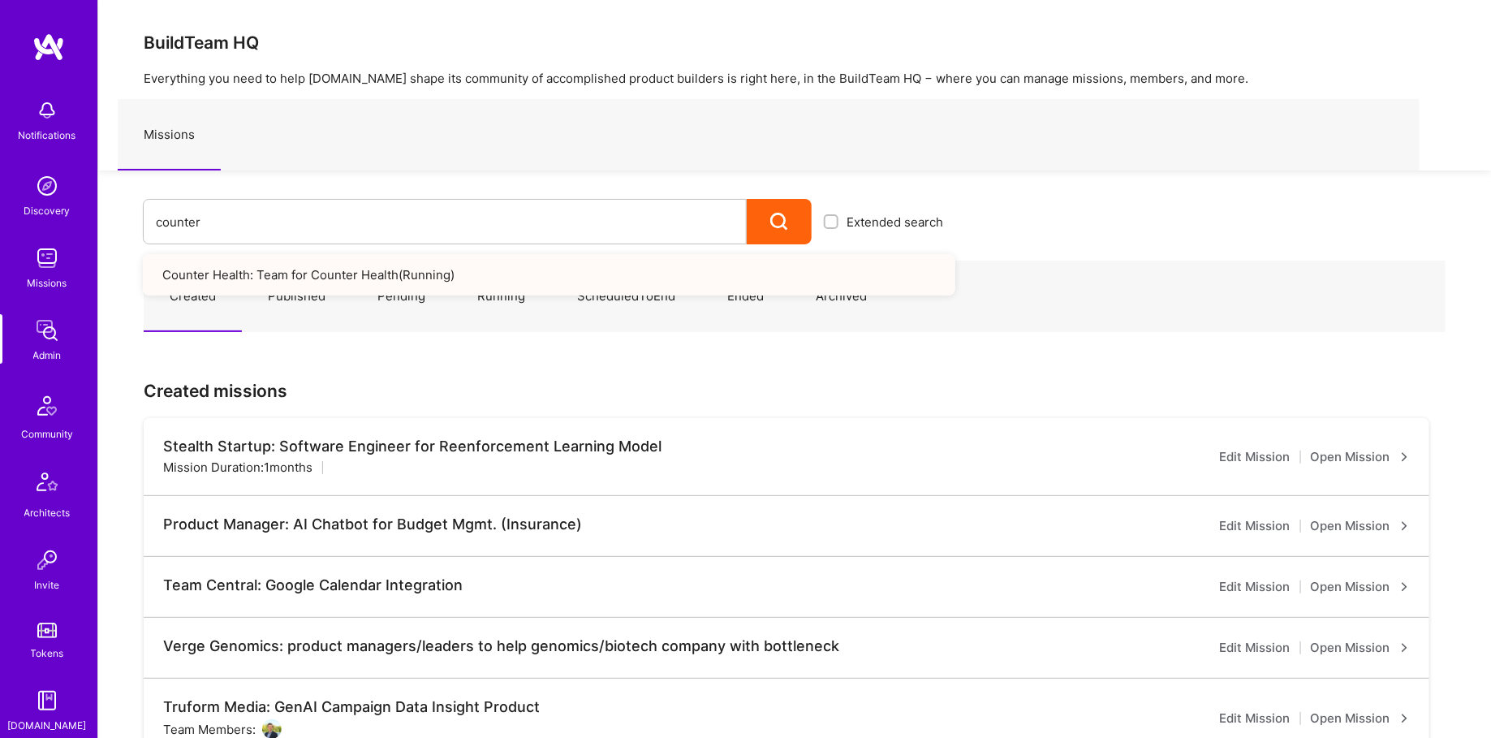
click at [290, 279] on link "Counter Health: Team for Counter Health ( Running )" at bounding box center [549, 274] width 812 height 41
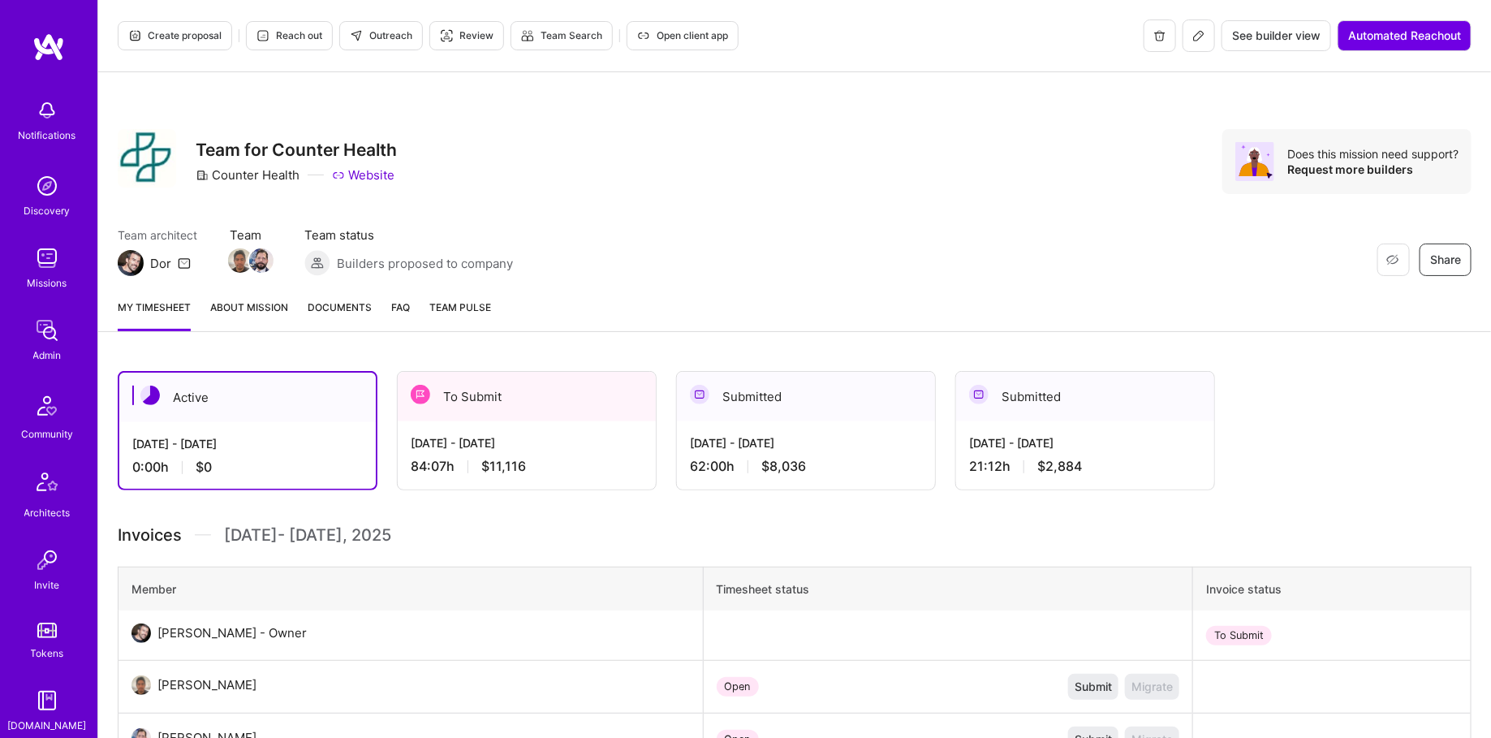
click at [23, 371] on div "Notifications Discovery Missions Admin Community Architects Invite Tokens [DOMA…" at bounding box center [48, 520] width 97 height 858
click at [68, 331] on link "Admin" at bounding box center [47, 339] width 101 height 50
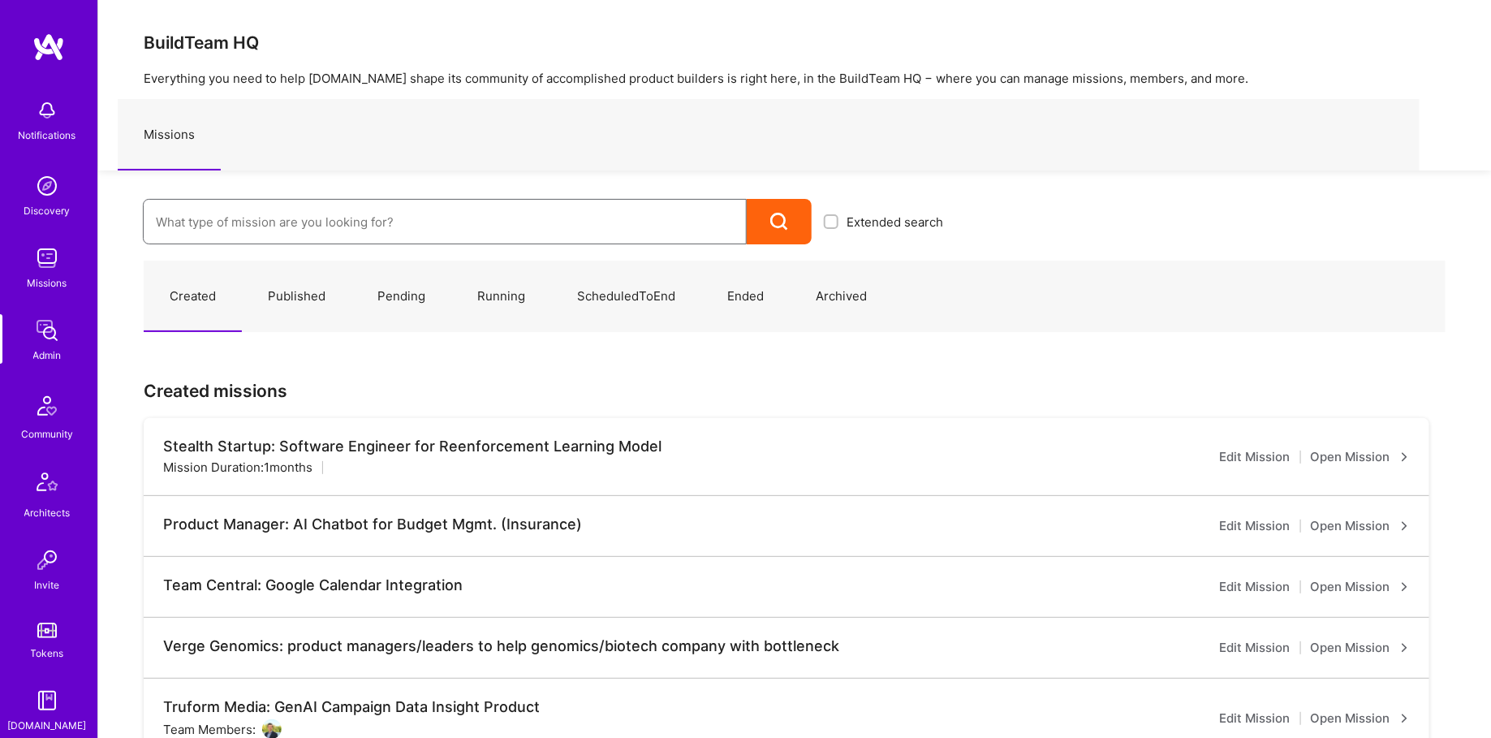
click at [315, 221] on input at bounding box center [445, 221] width 578 height 41
